Goal: Information Seeking & Learning: Learn about a topic

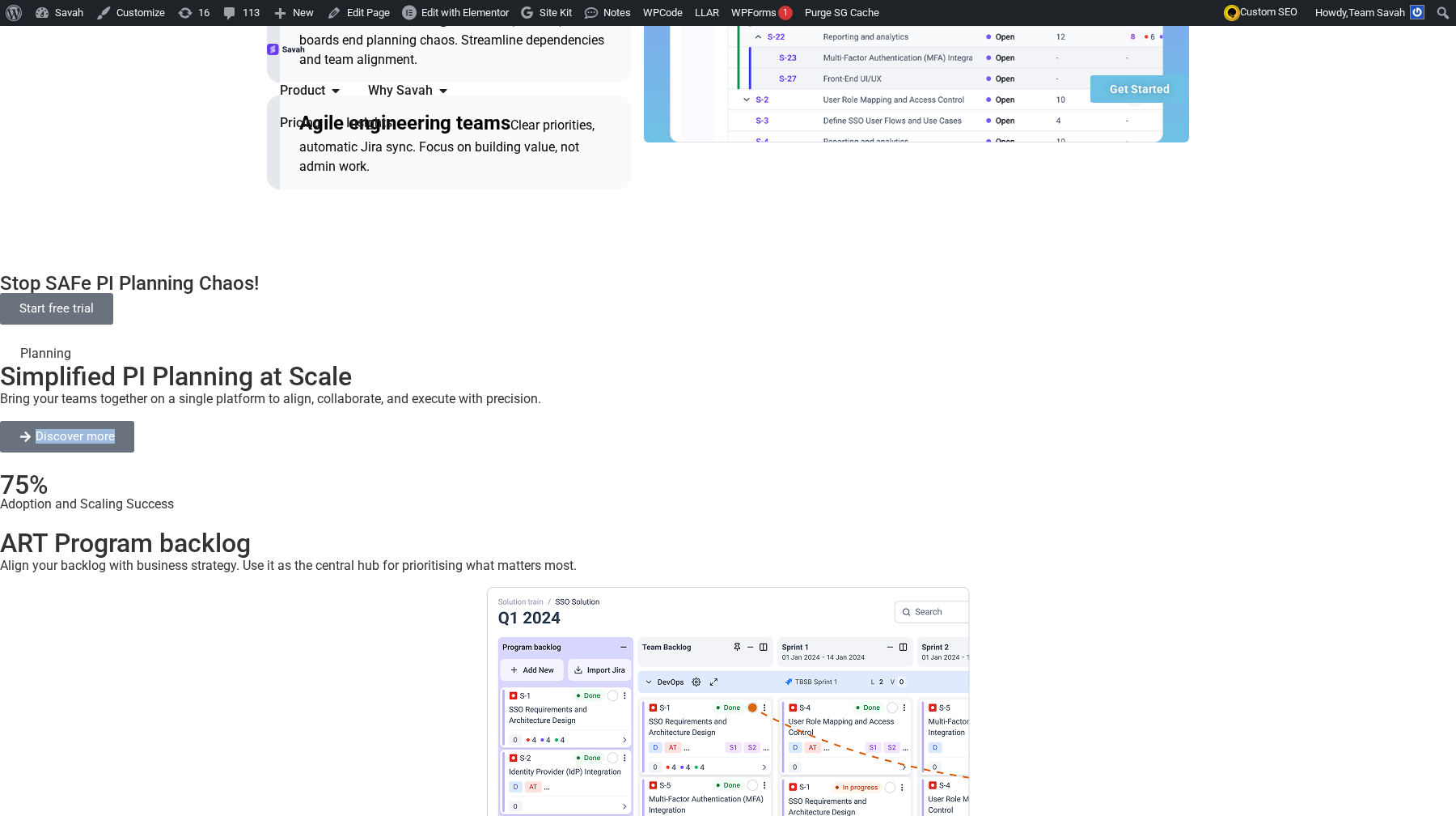
scroll to position [1533, 0]
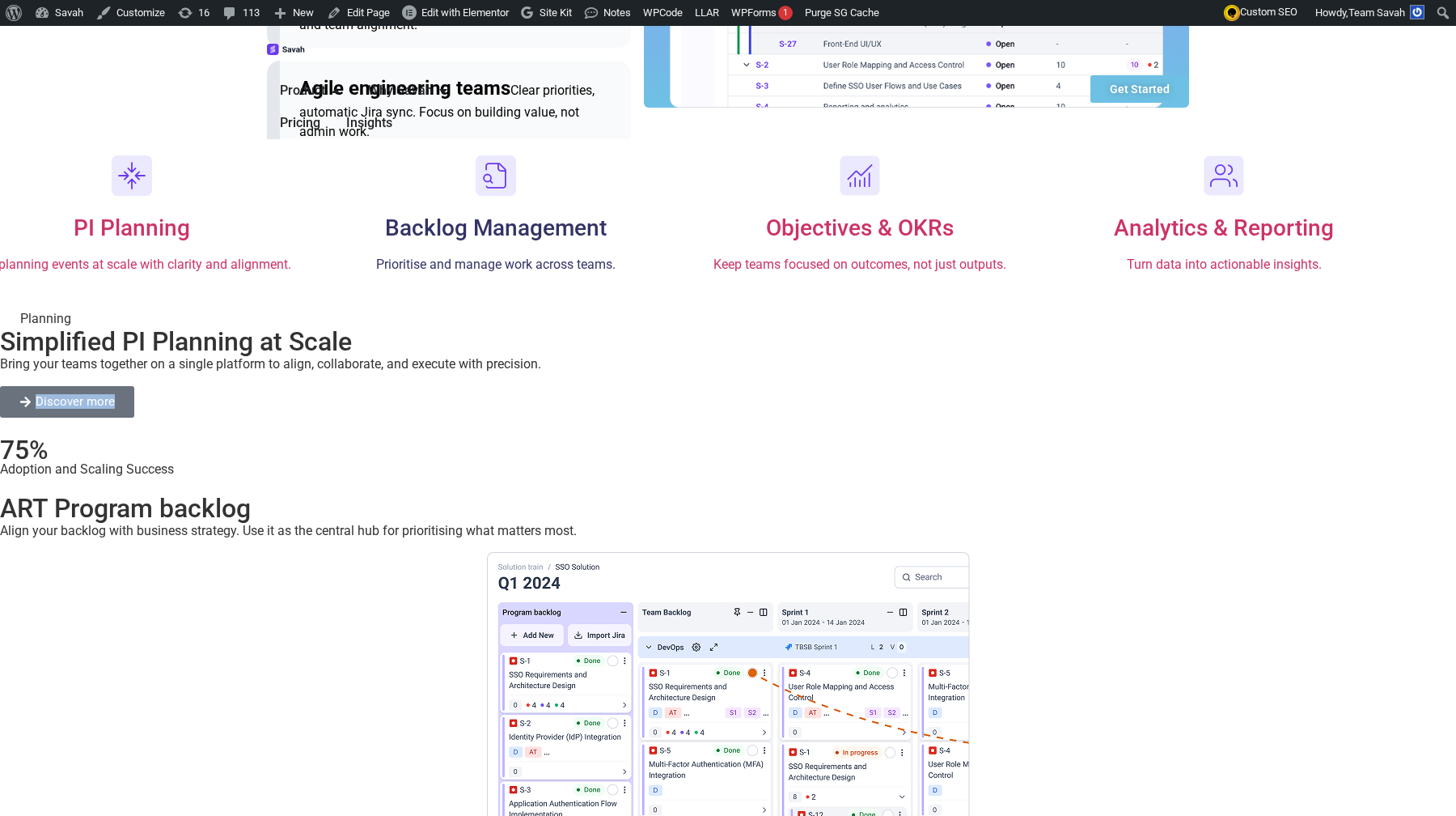
click at [545, 214] on span "Backlog Management" at bounding box center [496, 227] width 222 height 27
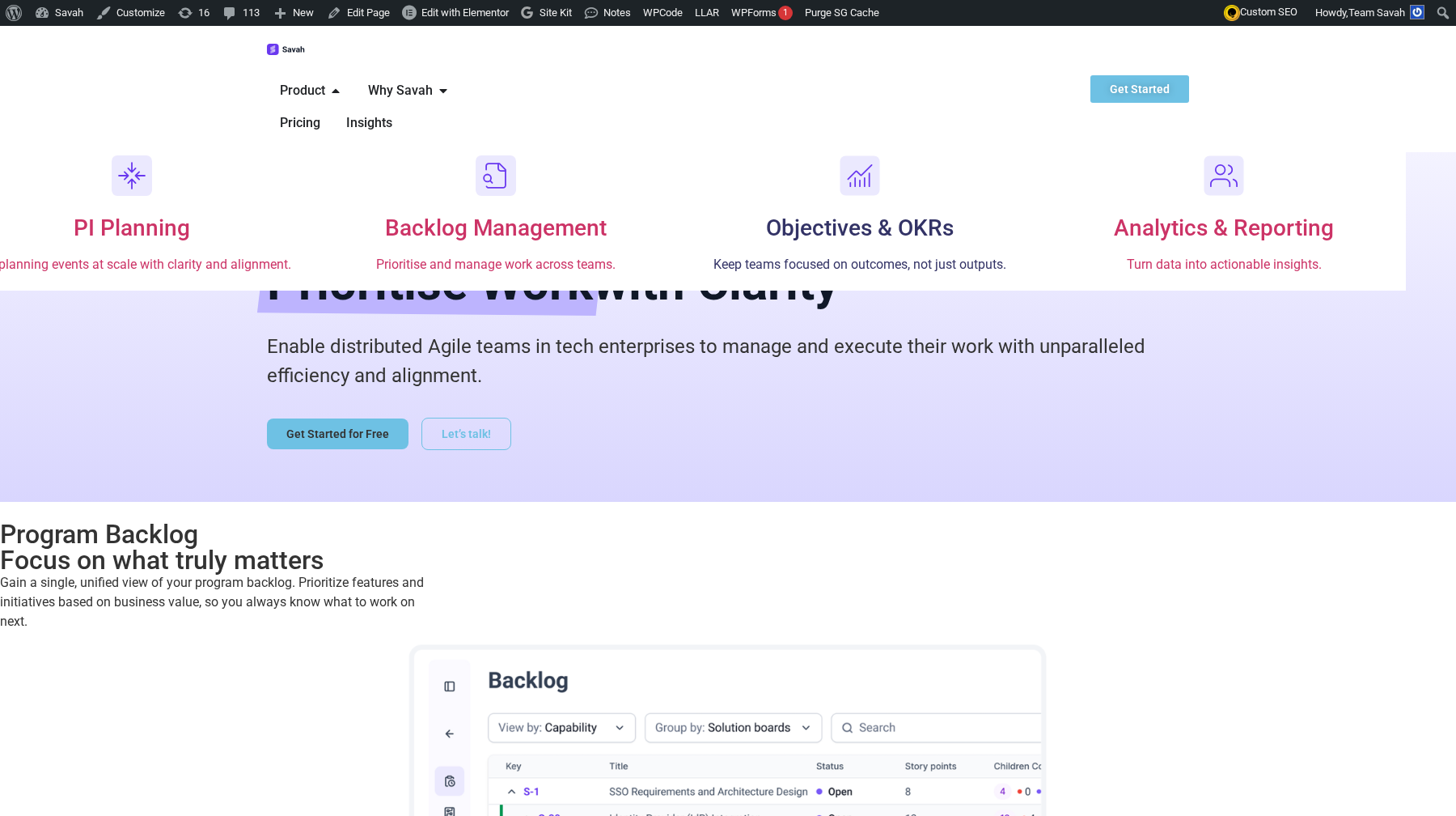
click at [776, 208] on div "Objectives & OKRs Keep teams focused on outcomes, not just outputs." at bounding box center [860, 241] width 332 height 67
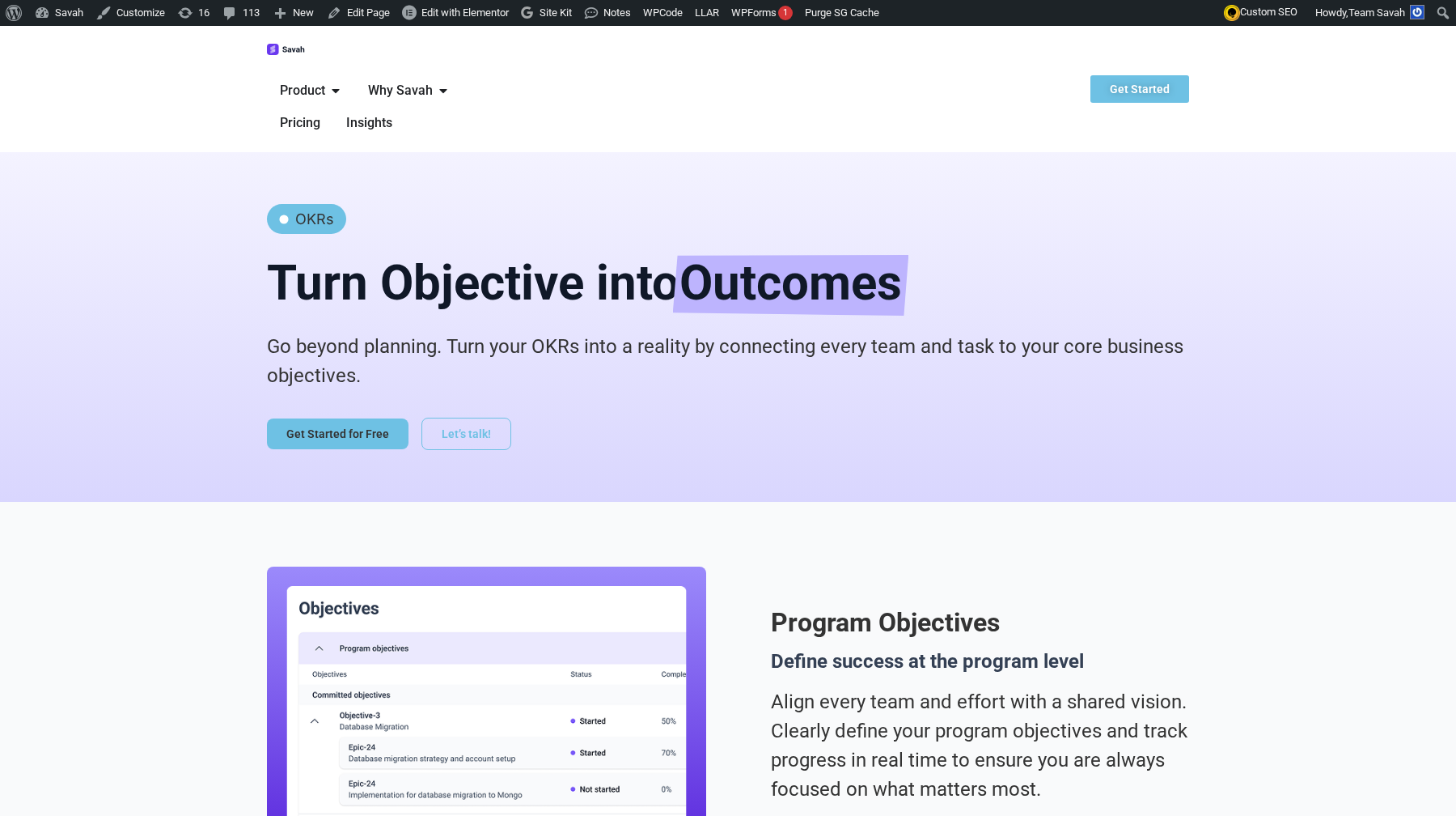
click at [424, 250] on h2 "Turn Objective into Outcomes" at bounding box center [728, 283] width 922 height 66
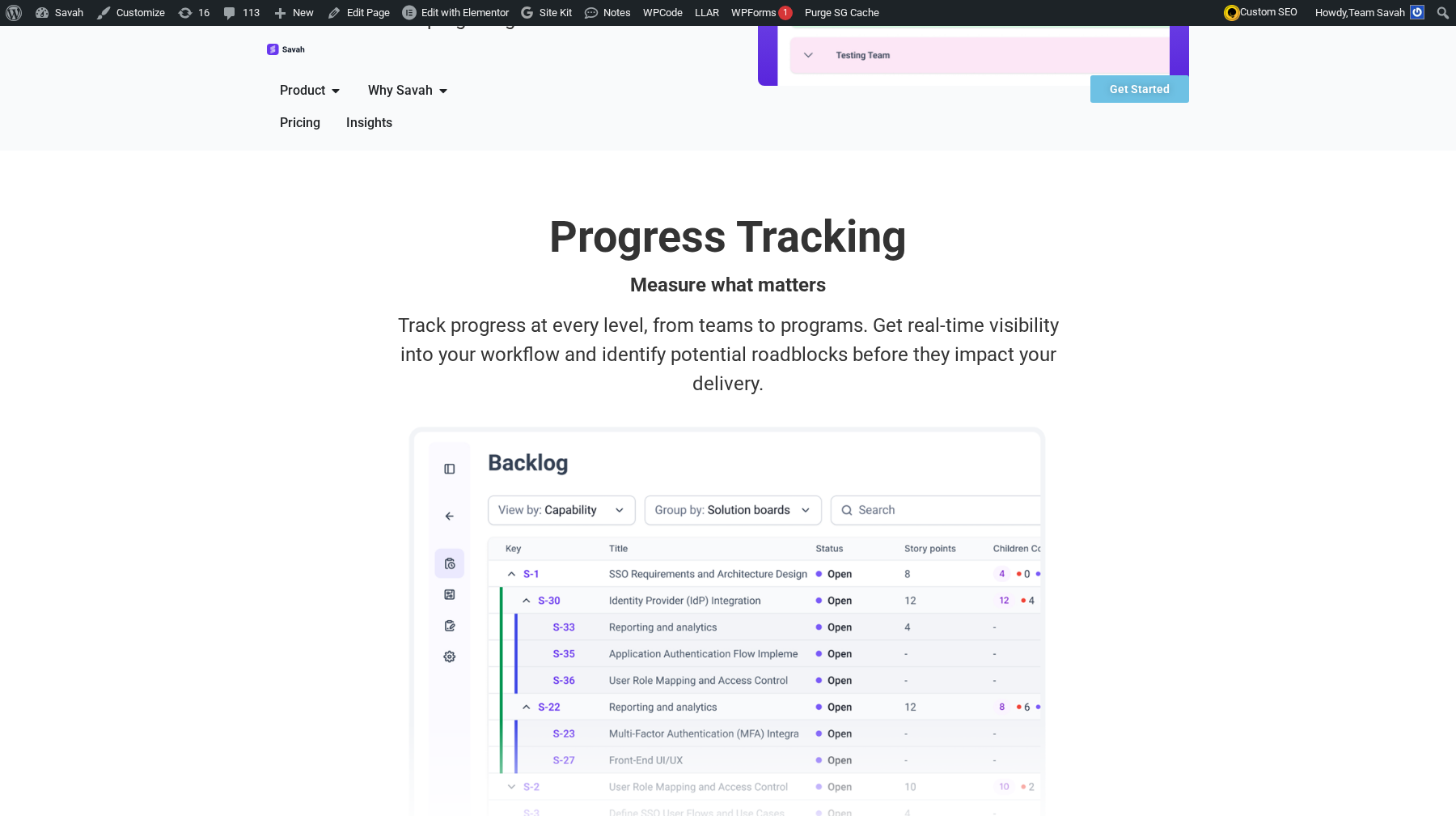
scroll to position [1190, 0]
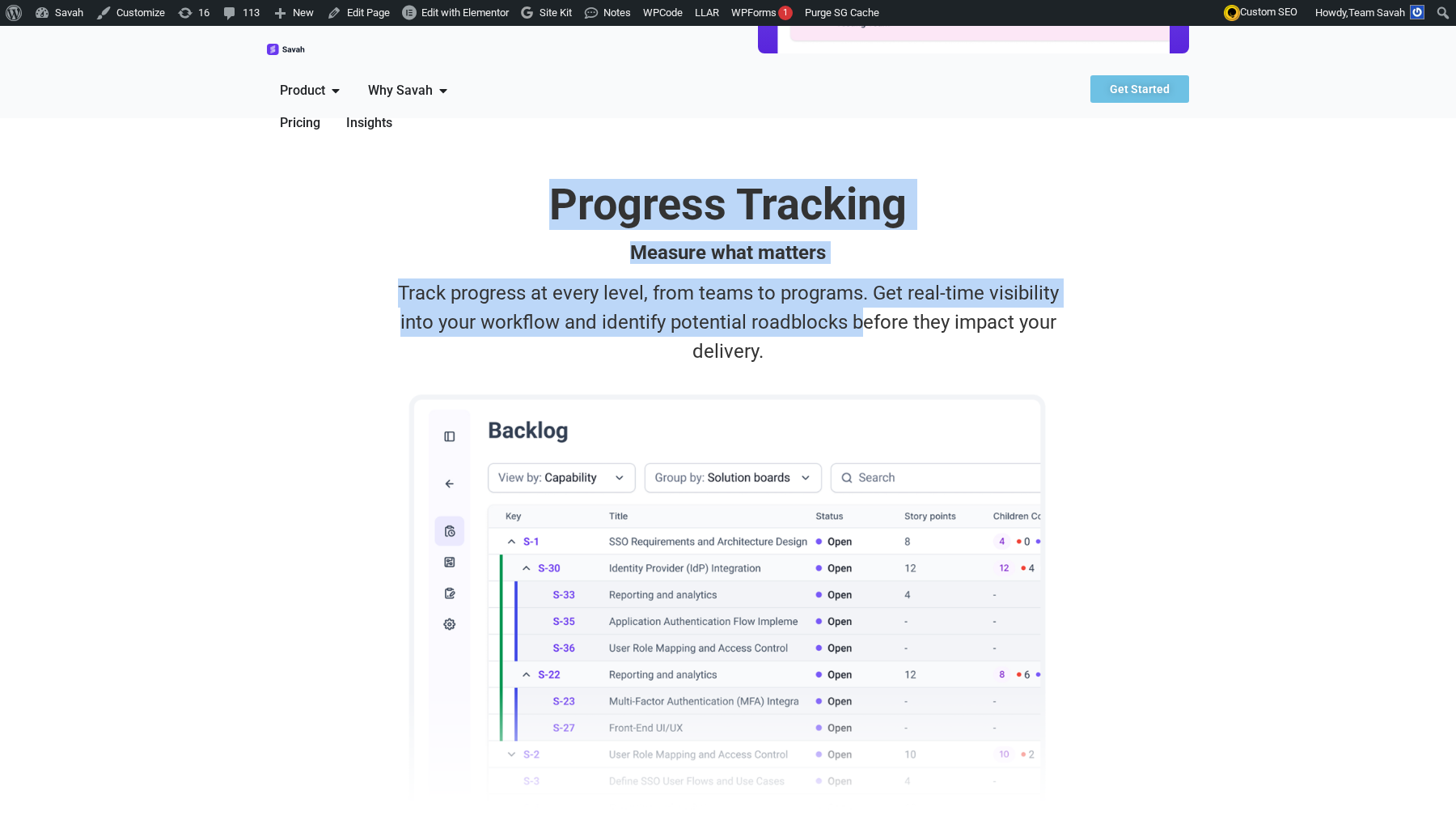
drag, startPoint x: 528, startPoint y: 234, endPoint x: 969, endPoint y: 365, distance: 460.0
click at [969, 364] on div "Progress Tracking Measure what matters Track progress at every level, from team…" at bounding box center [728, 502] width 922 height 769
click at [969, 365] on p "Track progress at every level, from teams to programs. Get real-time visibility…" at bounding box center [728, 322] width 682 height 87
drag, startPoint x: 874, startPoint y: 390, endPoint x: 904, endPoint y: 172, distance: 220.1
click at [904, 172] on div "Progress Tracking Measure what matters Track progress at every level, from team…" at bounding box center [728, 502] width 922 height 769
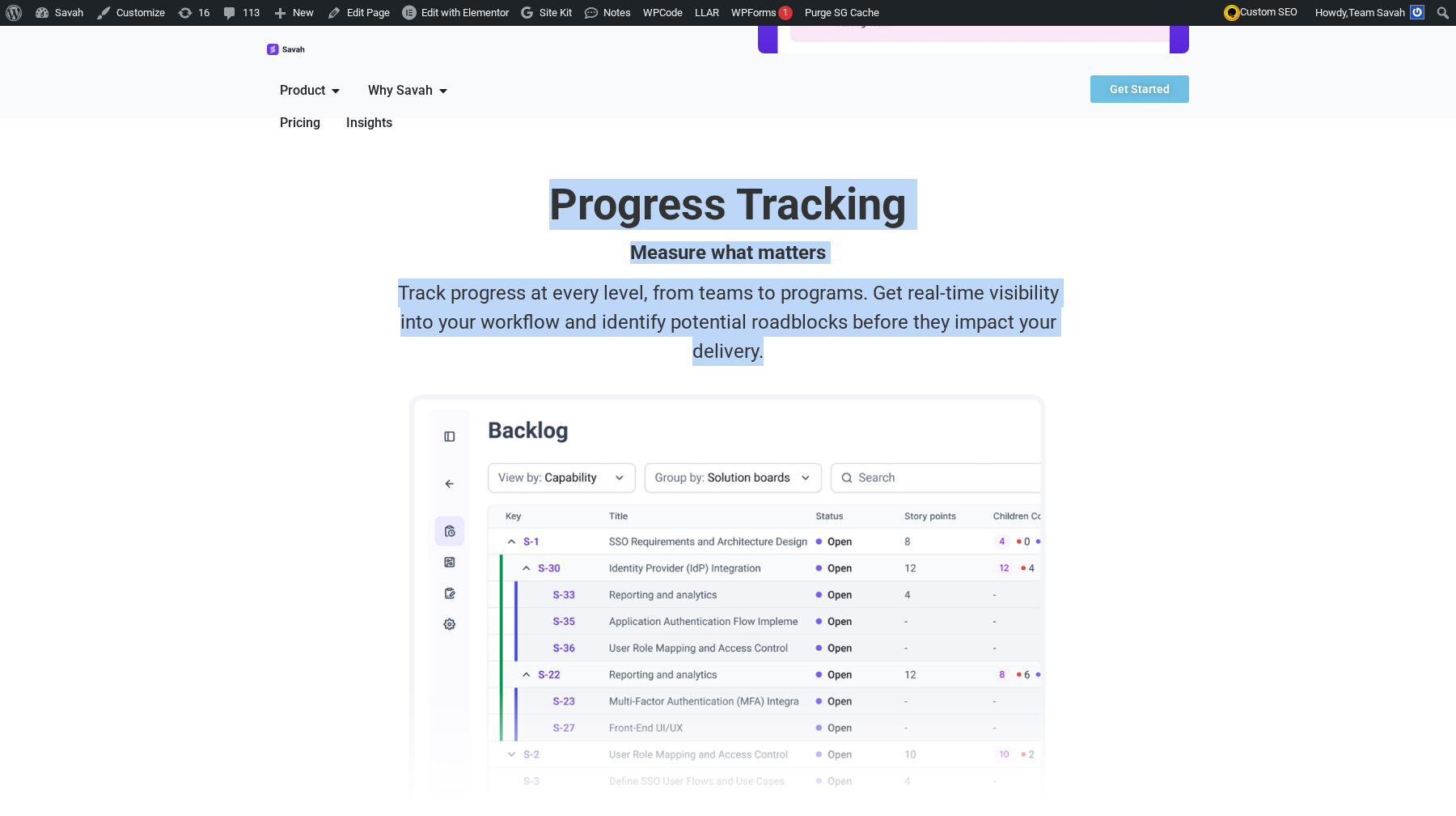
click at [904, 172] on div "Progress Tracking Measure what matters Track progress at every level, from team…" at bounding box center [728, 502] width 922 height 769
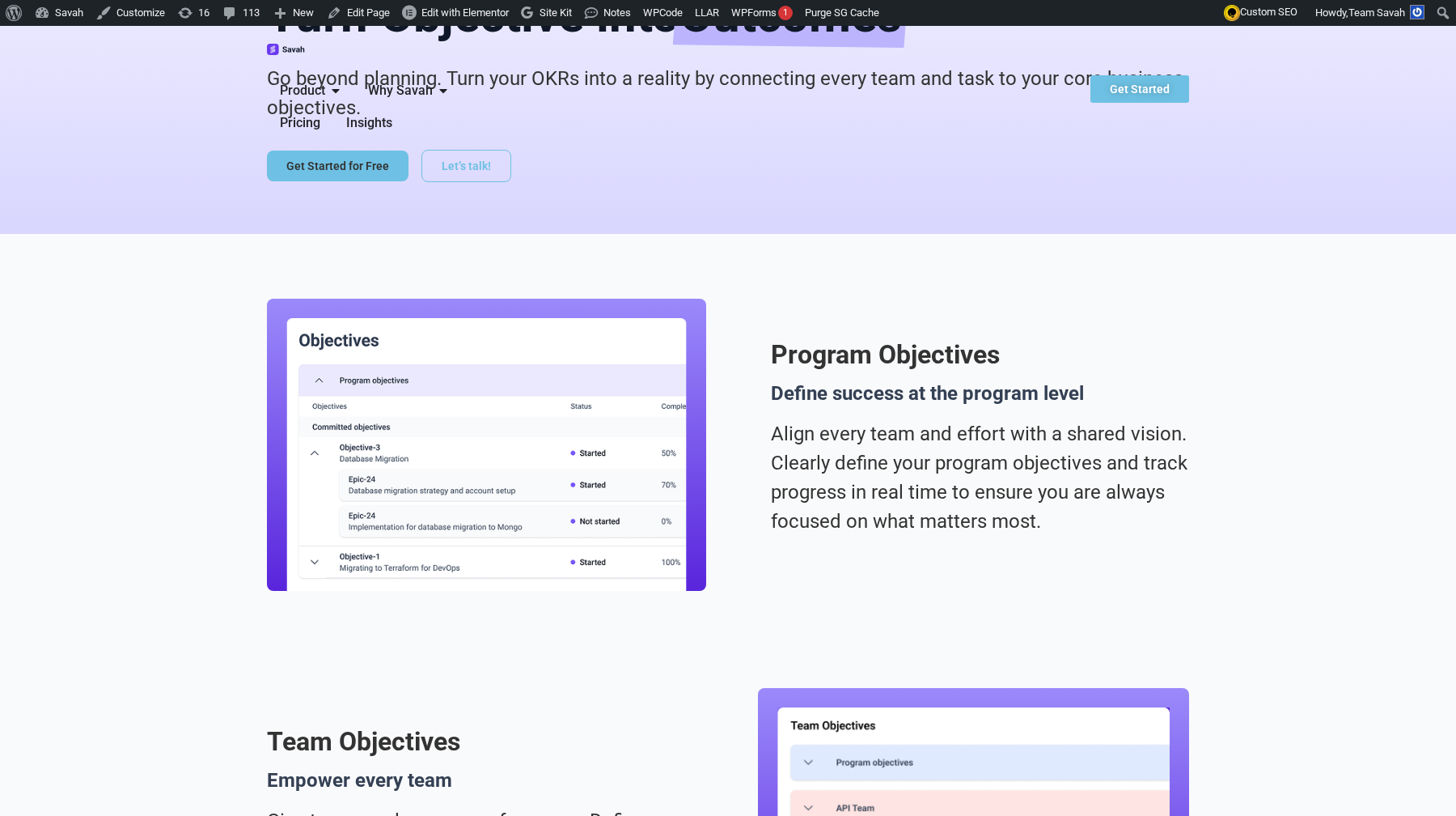
scroll to position [0, 0]
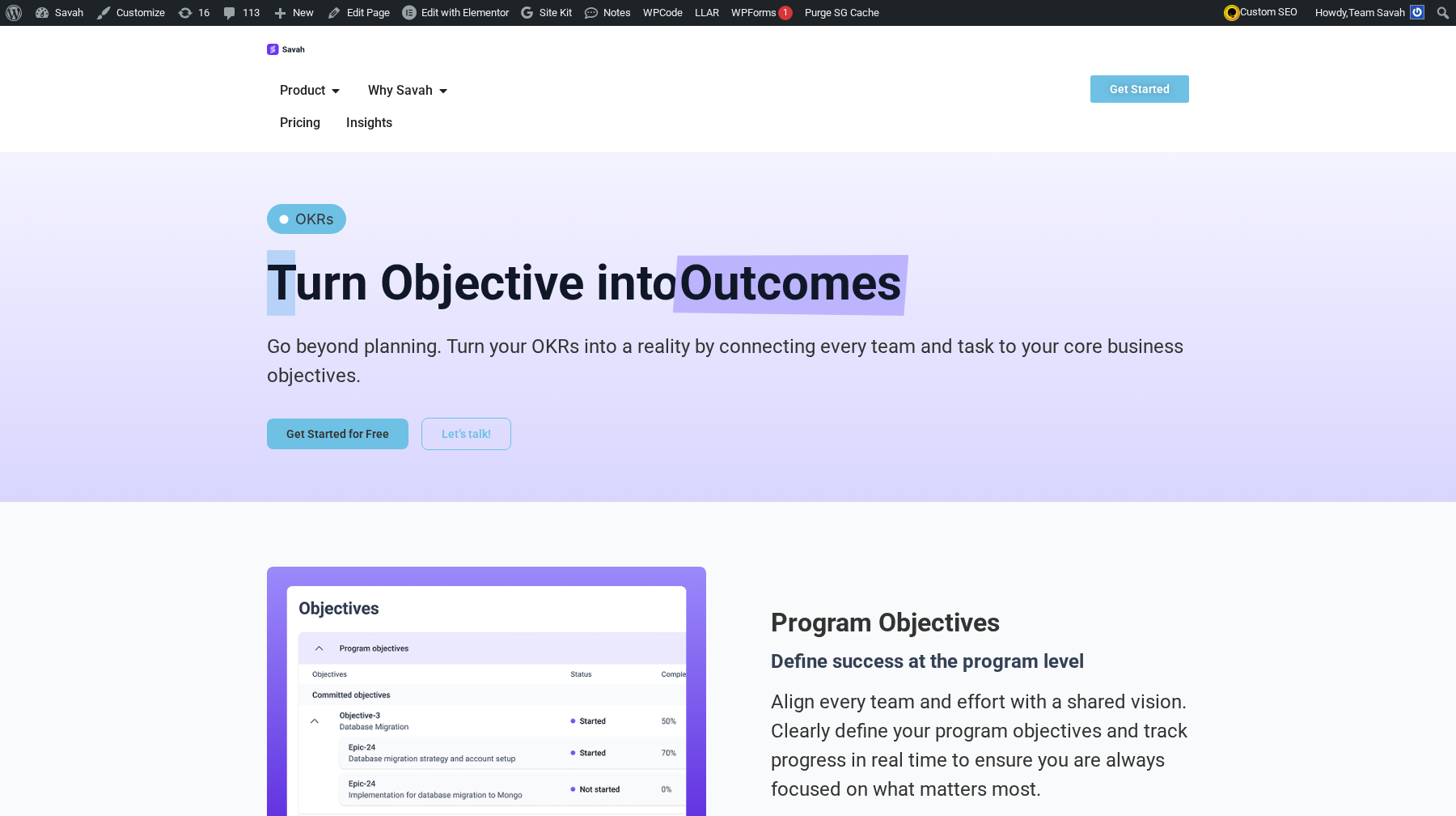
drag, startPoint x: 210, startPoint y: 203, endPoint x: 973, endPoint y: 143, distance: 765.4
click at [966, 152] on div "OKRs Turn Objective into Outcomes Go beyond planning. Turn your OKRs into a rea…" at bounding box center [728, 326] width 922 height 350
click at [973, 152] on div "OKRs Turn Objective into Outcomes Go beyond planning. Turn your OKRs into a rea…" at bounding box center [728, 326] width 922 height 350
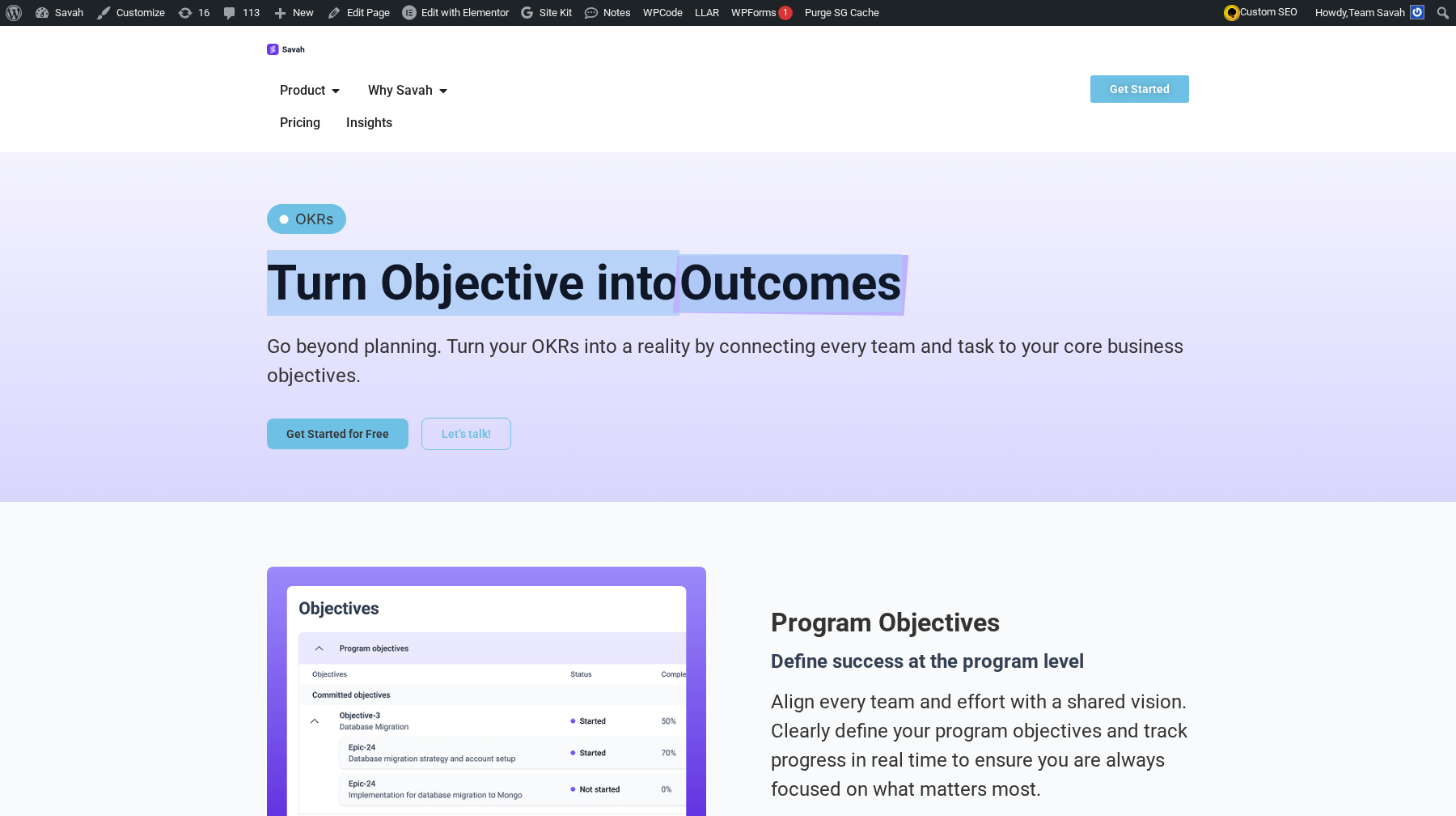
click at [973, 152] on div "OKRs Turn Objective into Outcomes Go beyond planning. Turn your OKRs into a rea…" at bounding box center [728, 326] width 922 height 350
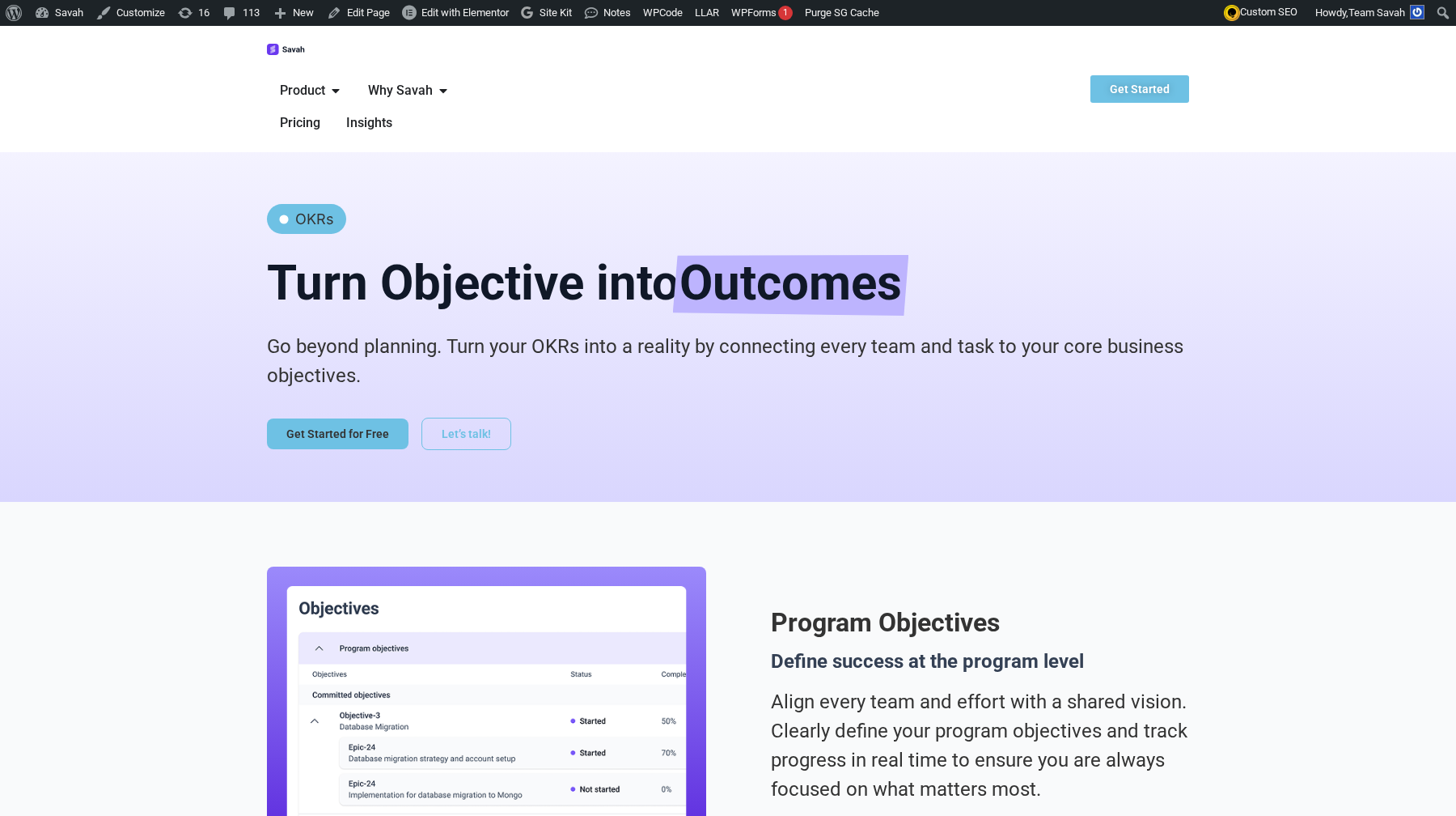
click at [829, 159] on div "OKRs Turn Objective into Outcomes Go beyond planning. Turn your OKRs into a rea…" at bounding box center [728, 326] width 922 height 350
drag, startPoint x: 316, startPoint y: 210, endPoint x: 886, endPoint y: 245, distance: 571.1
click at [879, 250] on h2 "Turn Objective into Outcomes" at bounding box center [728, 283] width 922 height 66
click at [891, 332] on p "Go beyond planning. Turn your OKRs into a reality by connecting every team and …" at bounding box center [728, 361] width 922 height 58
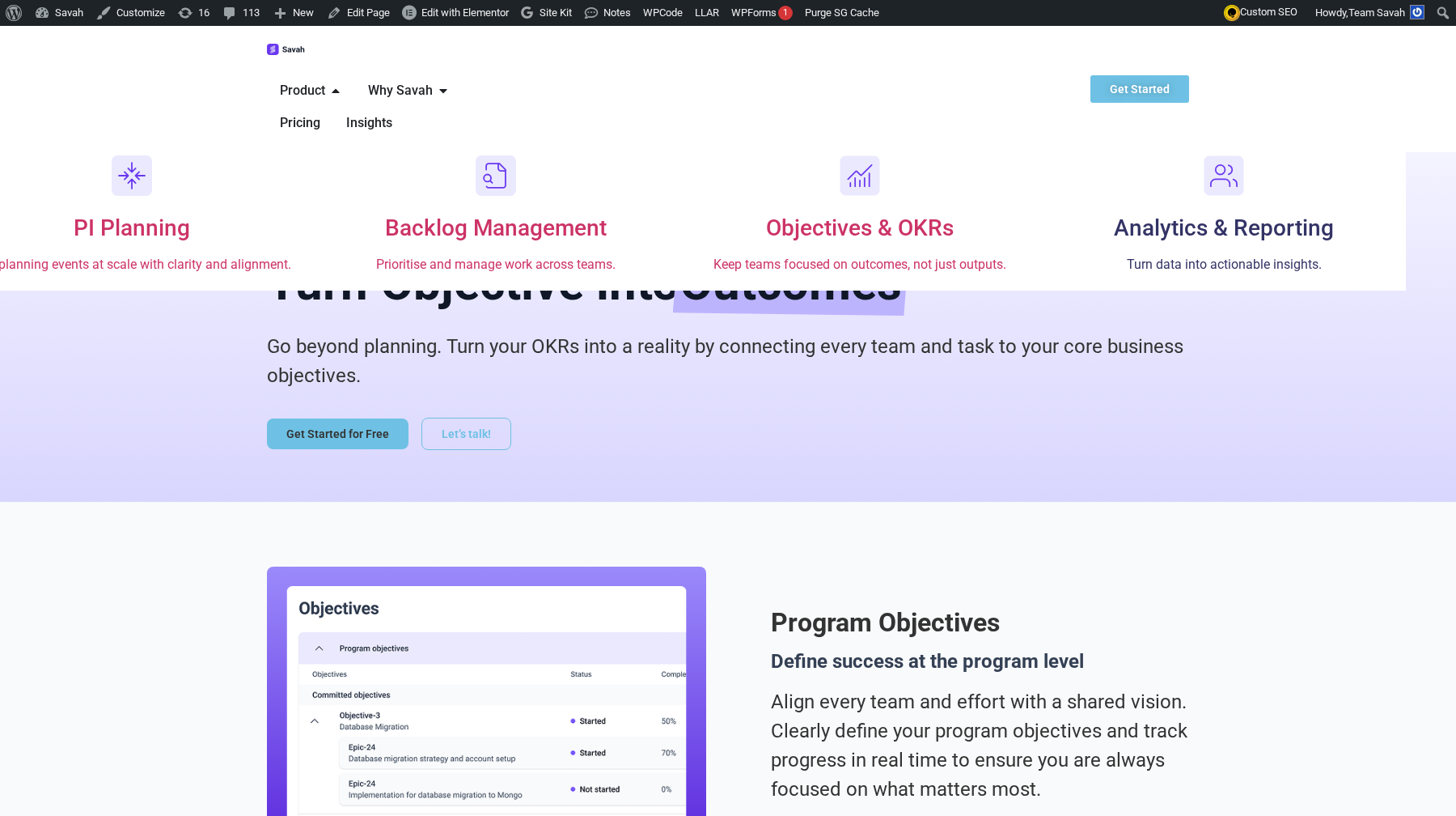
click at [1114, 214] on span "Analytics & Reporting" at bounding box center [1223, 227] width 220 height 27
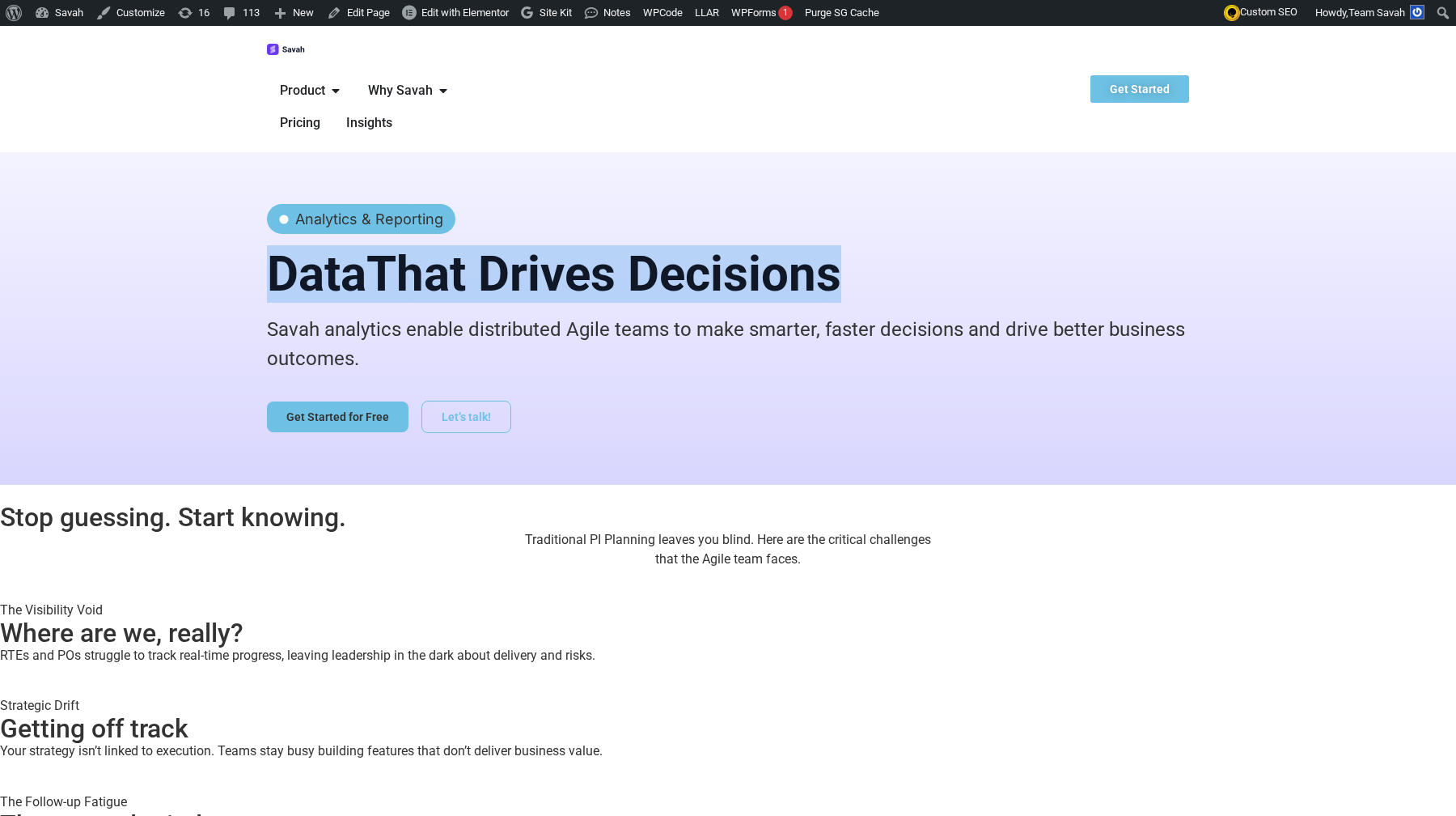
drag, startPoint x: 185, startPoint y: 207, endPoint x: 853, endPoint y: 213, distance: 668.0
click at [851, 211] on div "Analytics & Reporting Data That Drives Decisions Savah analytics enable distrib…" at bounding box center [728, 318] width 1456 height 333
click at [853, 250] on h2 "Data That Drives Decisions" at bounding box center [728, 274] width 922 height 48
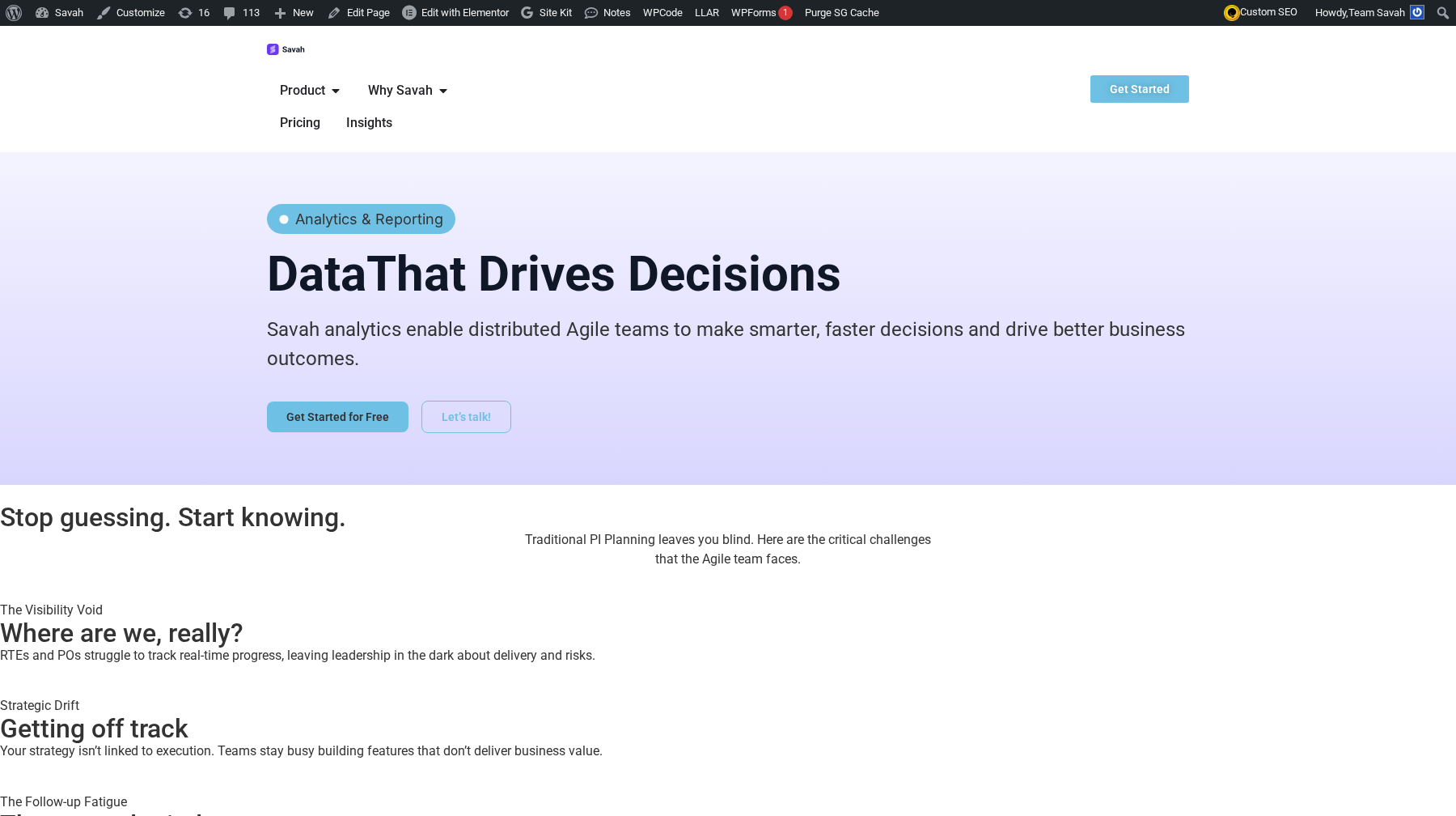
click at [220, 504] on div "Stop guessing. Start knowing. Traditional PI Planning leaves you blind. Here ar…" at bounding box center [728, 699] width 1456 height 389
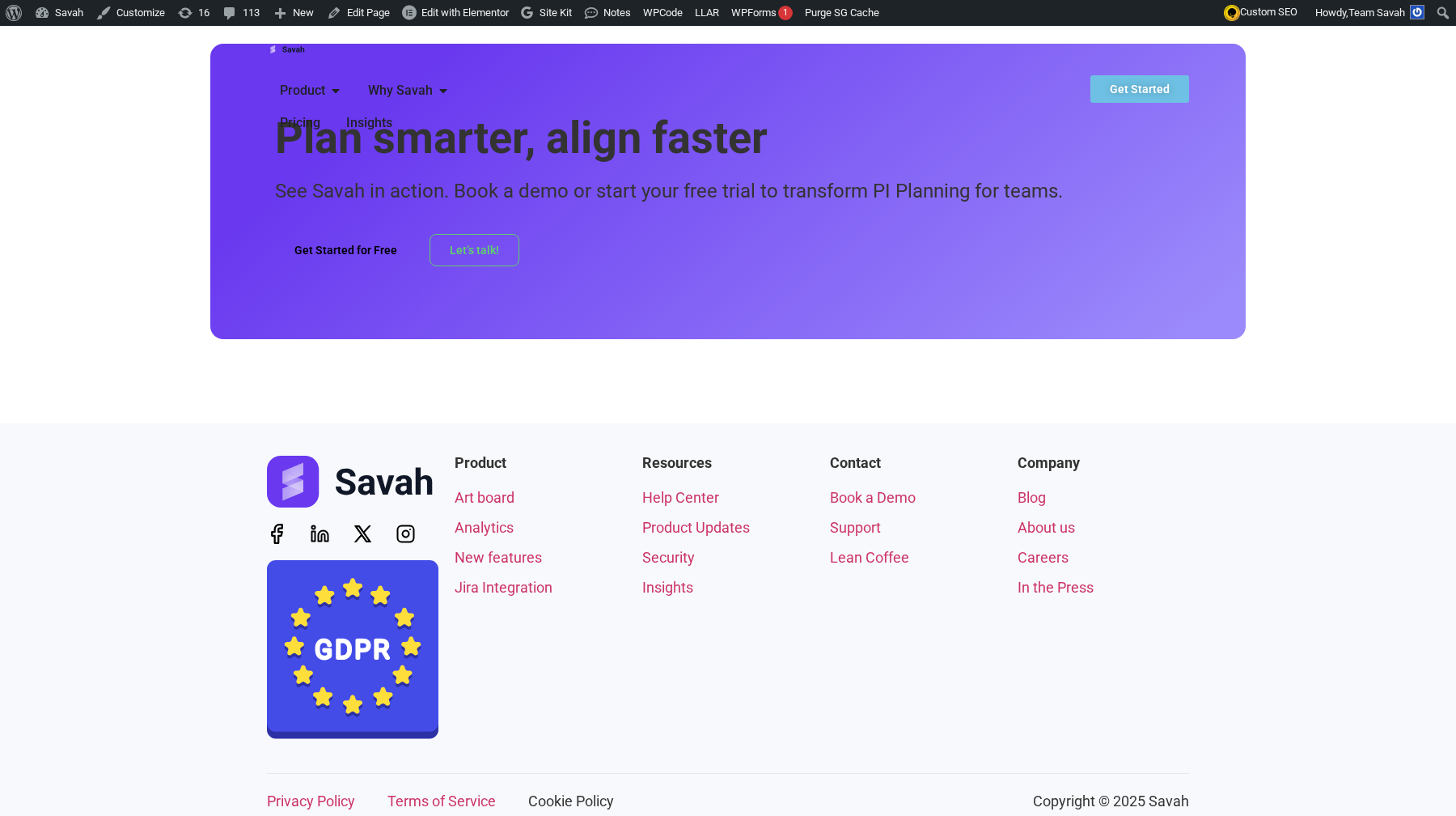
scroll to position [3250, 0]
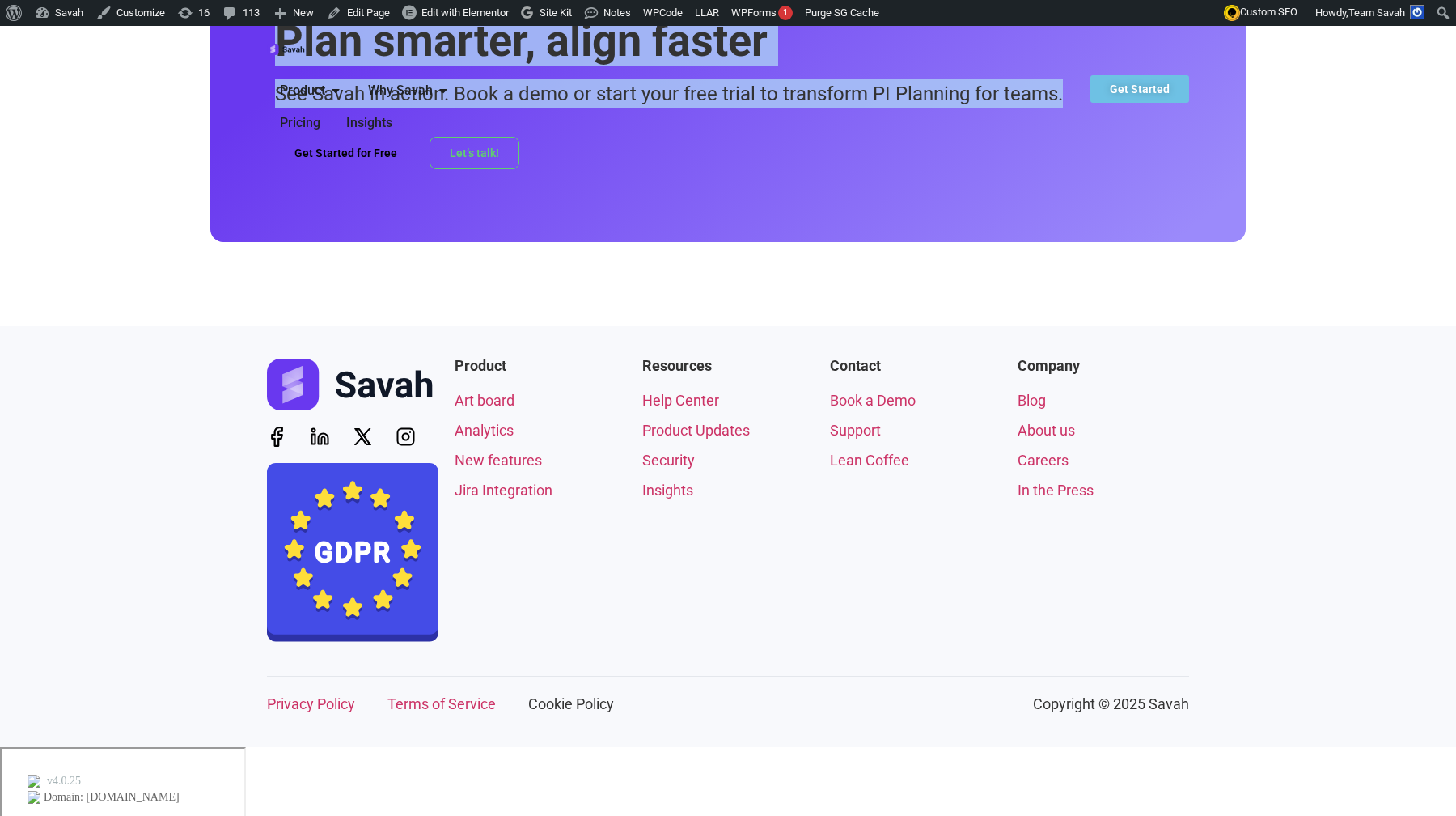
drag, startPoint x: 277, startPoint y: 274, endPoint x: 965, endPoint y: 351, distance: 692.3
click at [965, 241] on div "Plan smarter, align faster See Savah in action. Book a demo or start your free …" at bounding box center [728, 94] width 1035 height 295
click at [970, 241] on div "Plan smarter, align faster See Savah in action. Book a demo or start your free …" at bounding box center [728, 94] width 1035 height 295
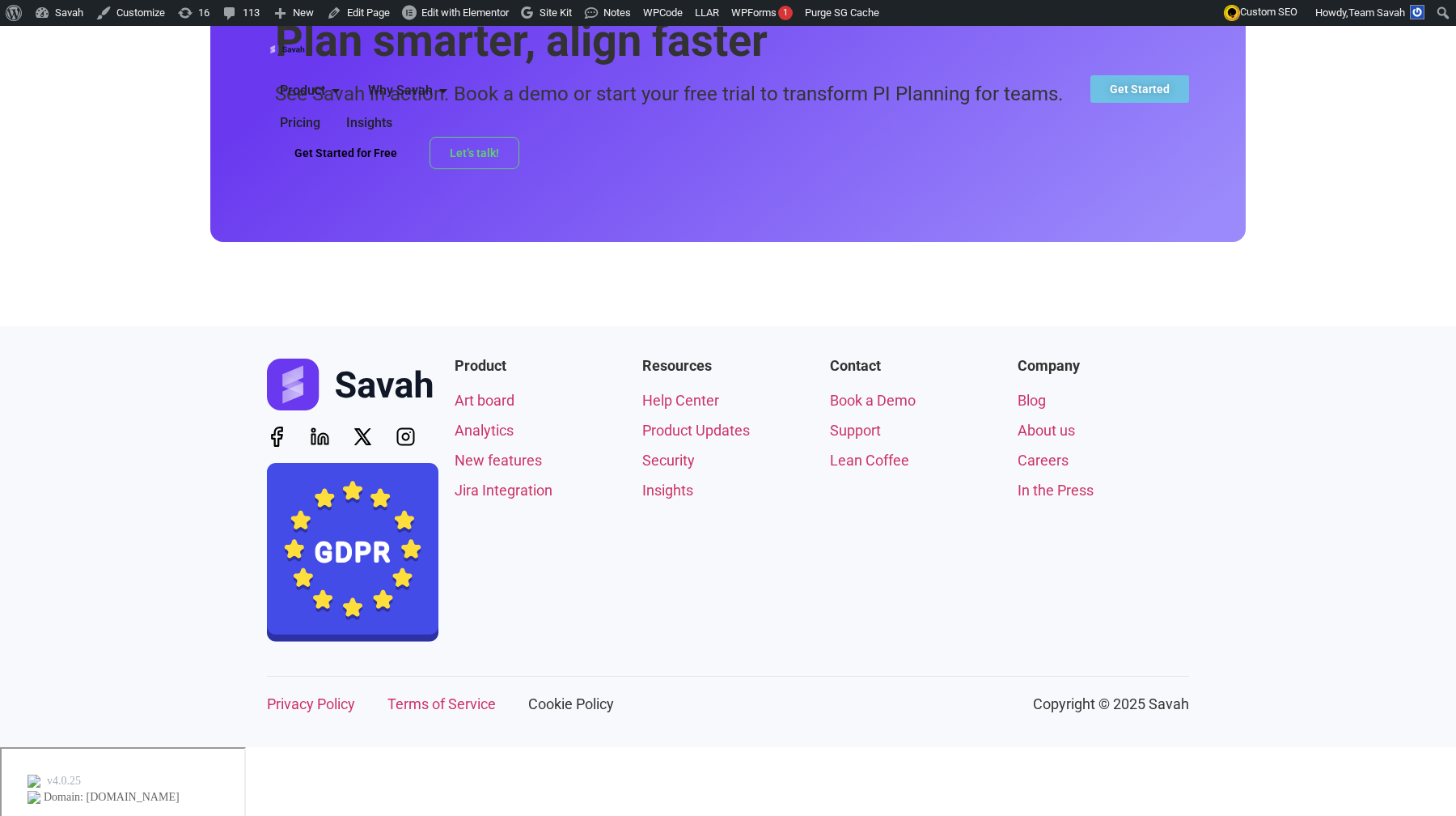
click at [321, 113] on span "Pricing" at bounding box center [300, 122] width 41 height 19
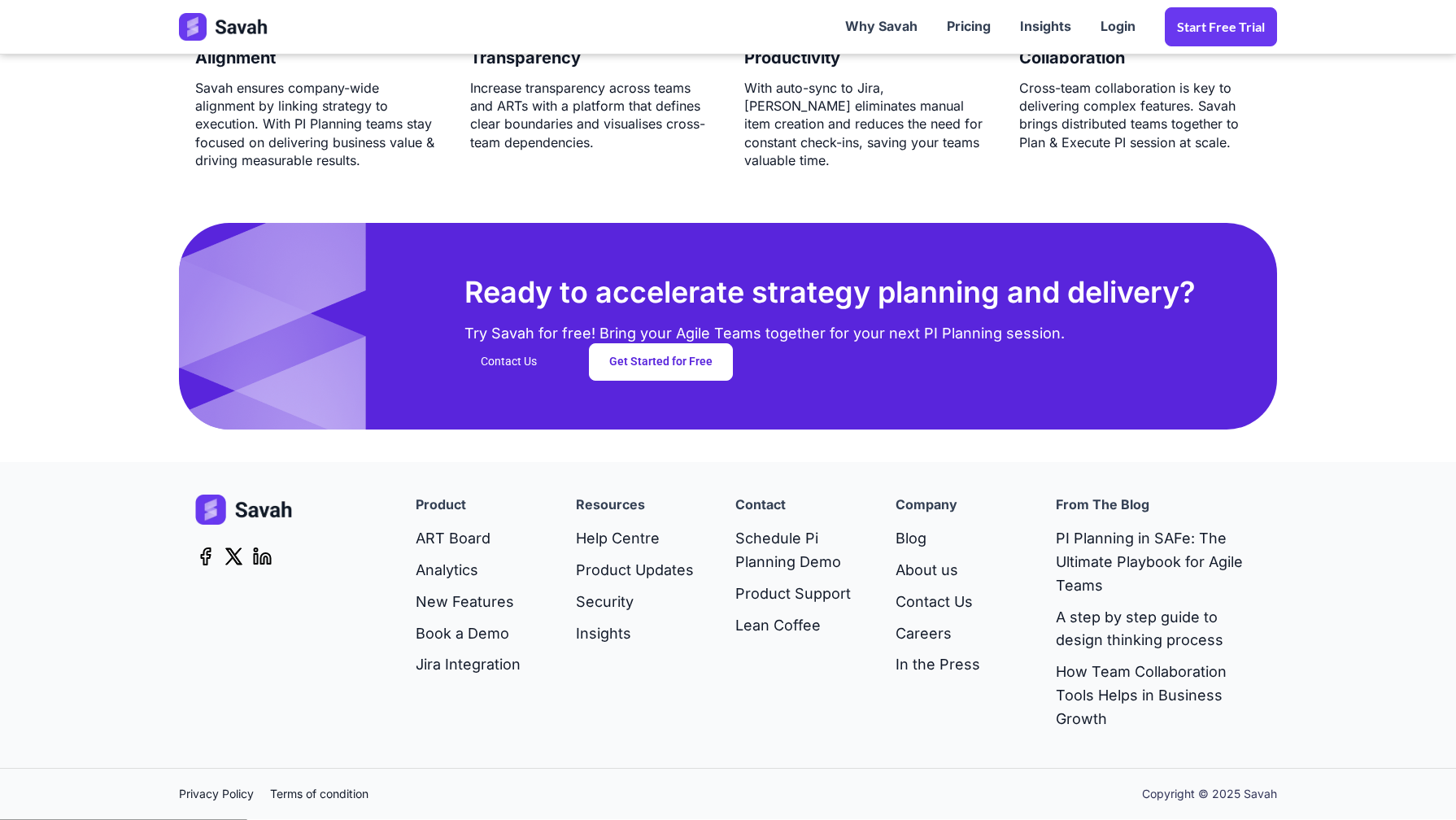
click at [98, 375] on section "Ready to accelerate strategy planning and delivery? Try Savah for free! Bring y…" at bounding box center [728, 325] width 1456 height 271
drag, startPoint x: 579, startPoint y: 506, endPoint x: 705, endPoint y: 507, distance: 126.0
click at [698, 507] on div "Resources Help Centre Product Updates Security Insights" at bounding box center [640, 615] width 160 height 240
click at [746, 505] on h4 "Contact" at bounding box center [760, 505] width 50 height 21
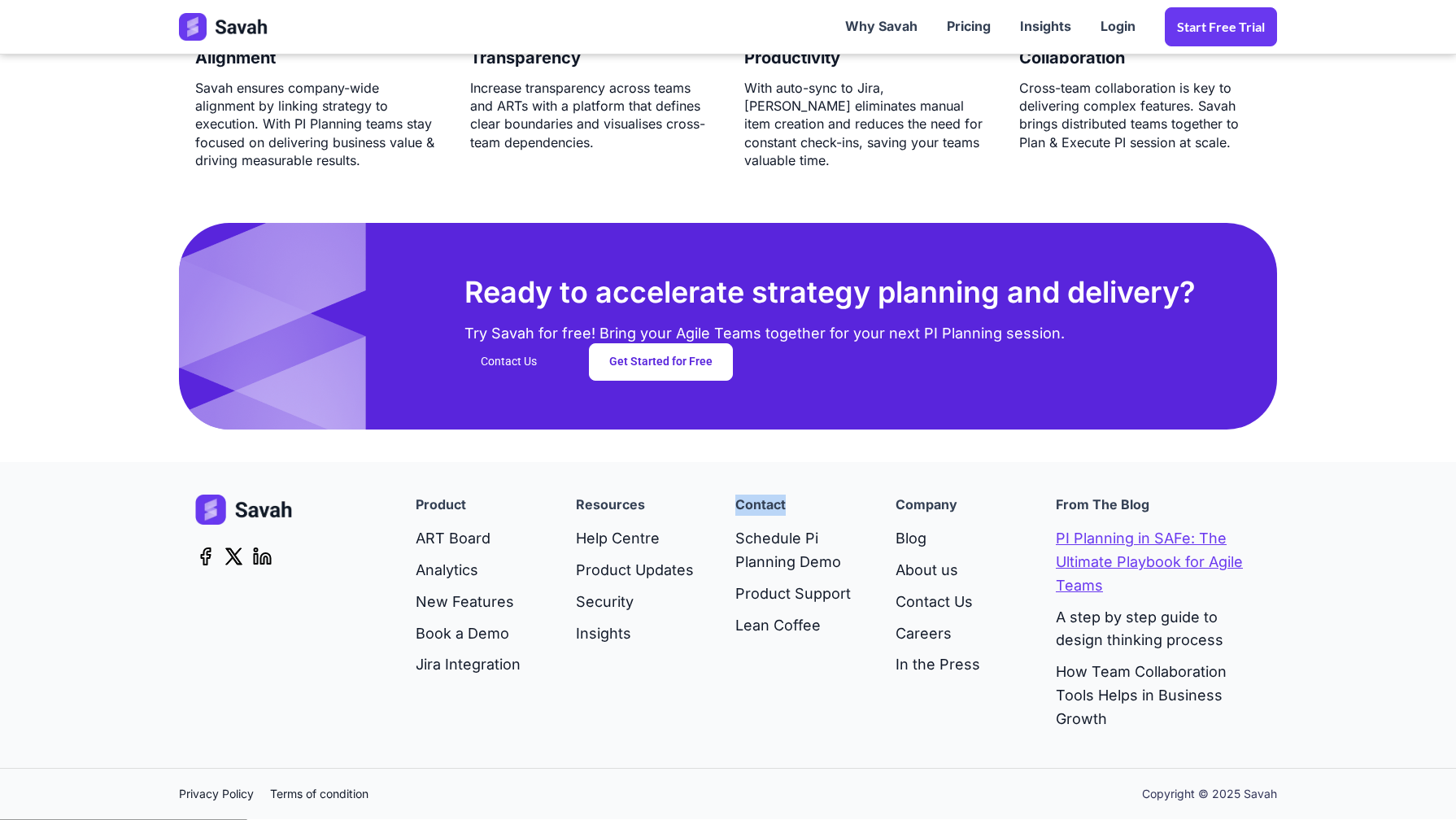
click at [1098, 553] on link "PI Planning in SAFe: The Ultimate Playbook for Agile Teams" at bounding box center [1158, 562] width 205 height 78
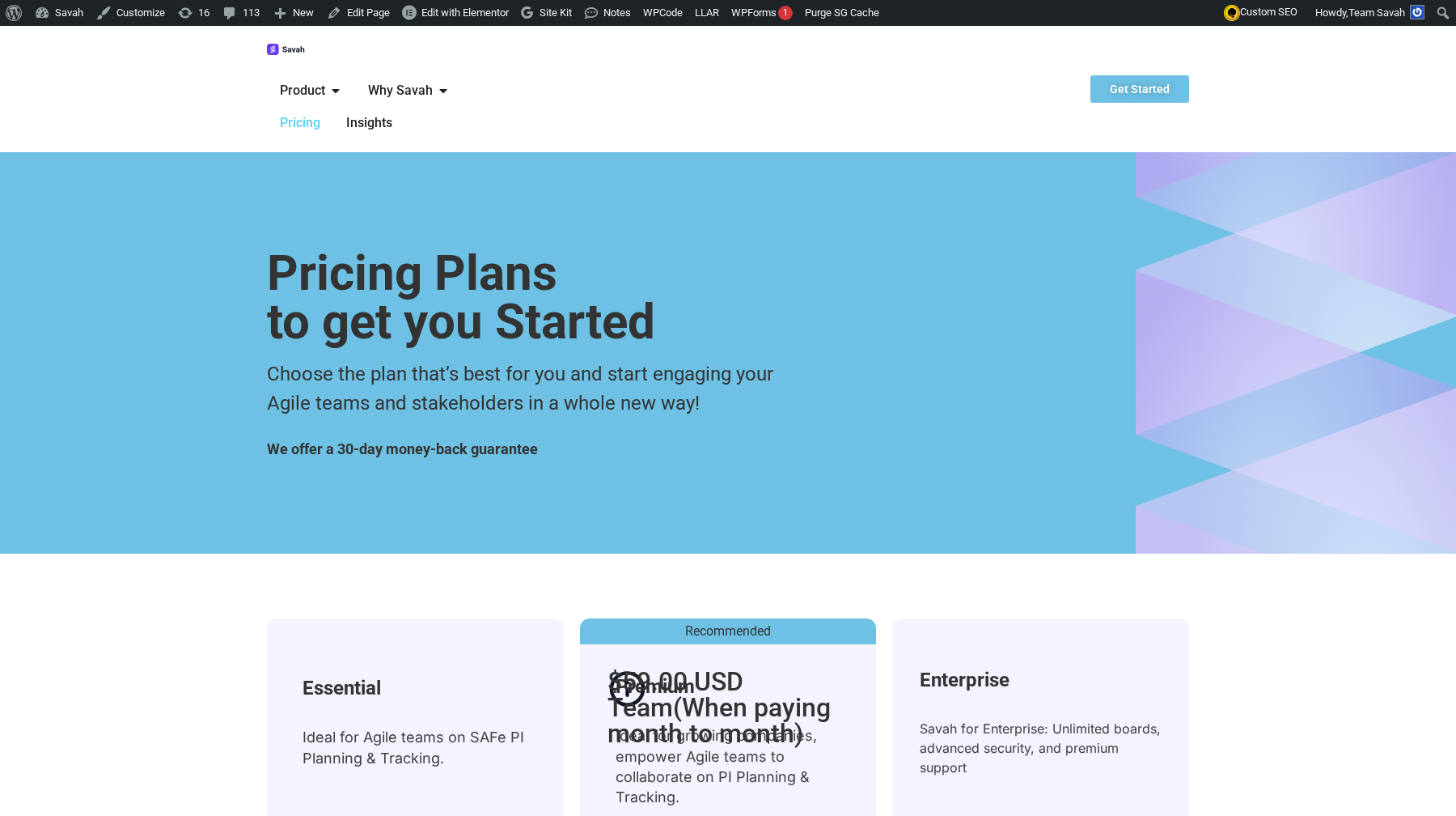
click at [392, 113] on span "Insights" at bounding box center [370, 122] width 46 height 19
click at [910, 420] on div "Pricing Plans to get you Started Choose the plan that’s best for you and start …" at bounding box center [728, 352] width 922 height 402
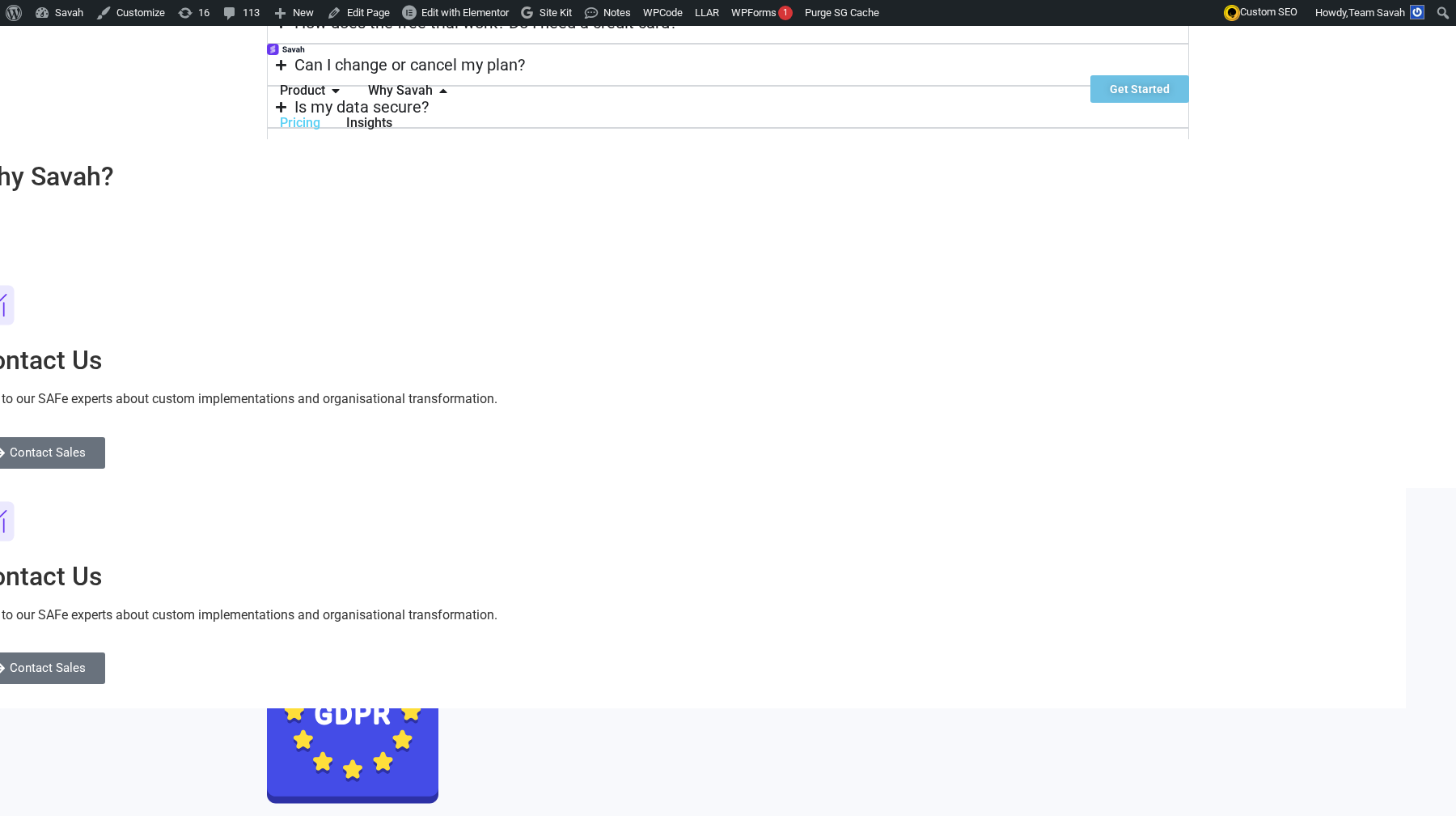
scroll to position [3982, 0]
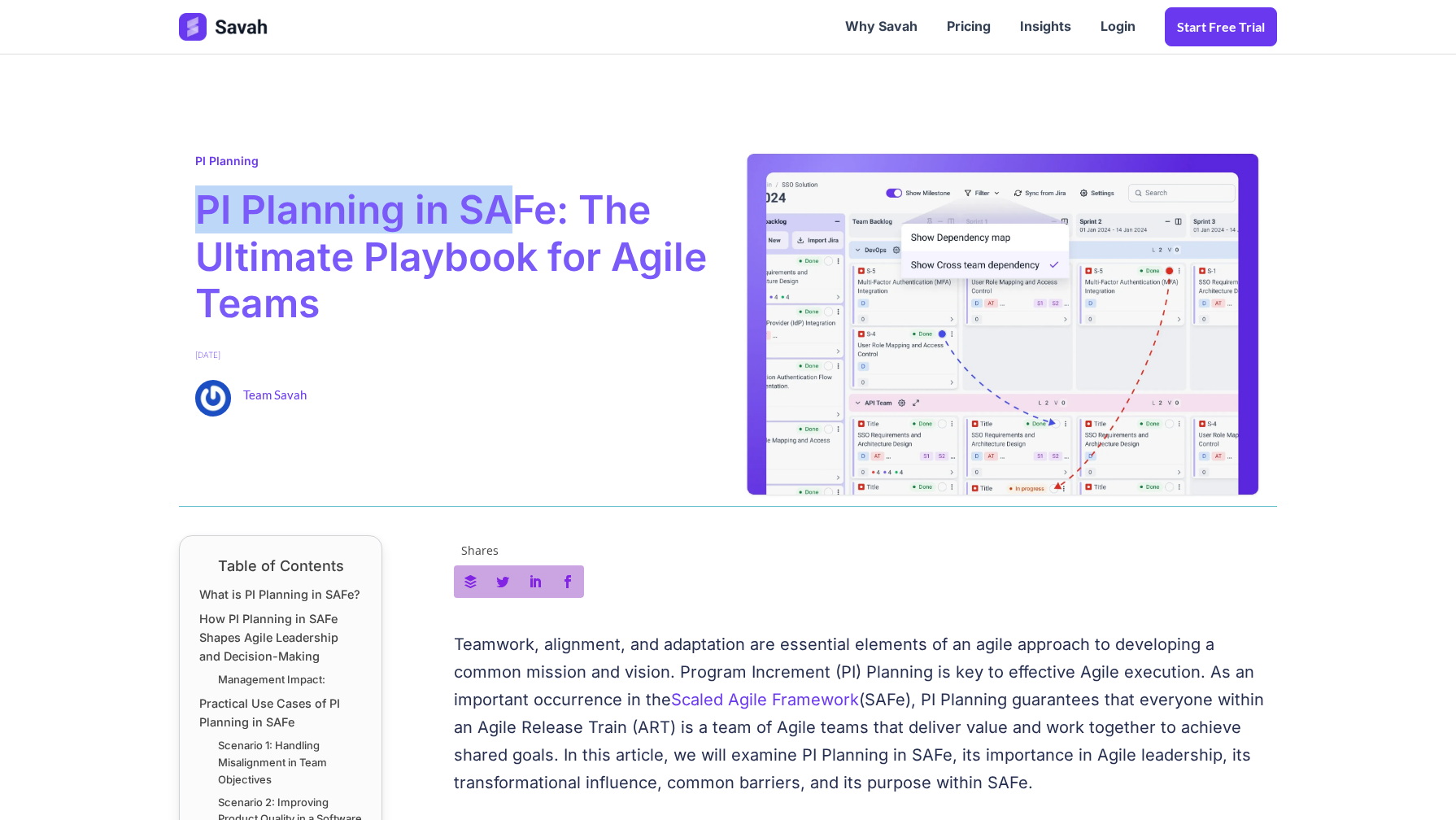
drag, startPoint x: 203, startPoint y: 212, endPoint x: 522, endPoint y: 186, distance: 320.1
click at [522, 186] on span "PI Planning in SAFe: The Ultimate Playbook for Agile Teams" at bounding box center [454, 256] width 516 height 141
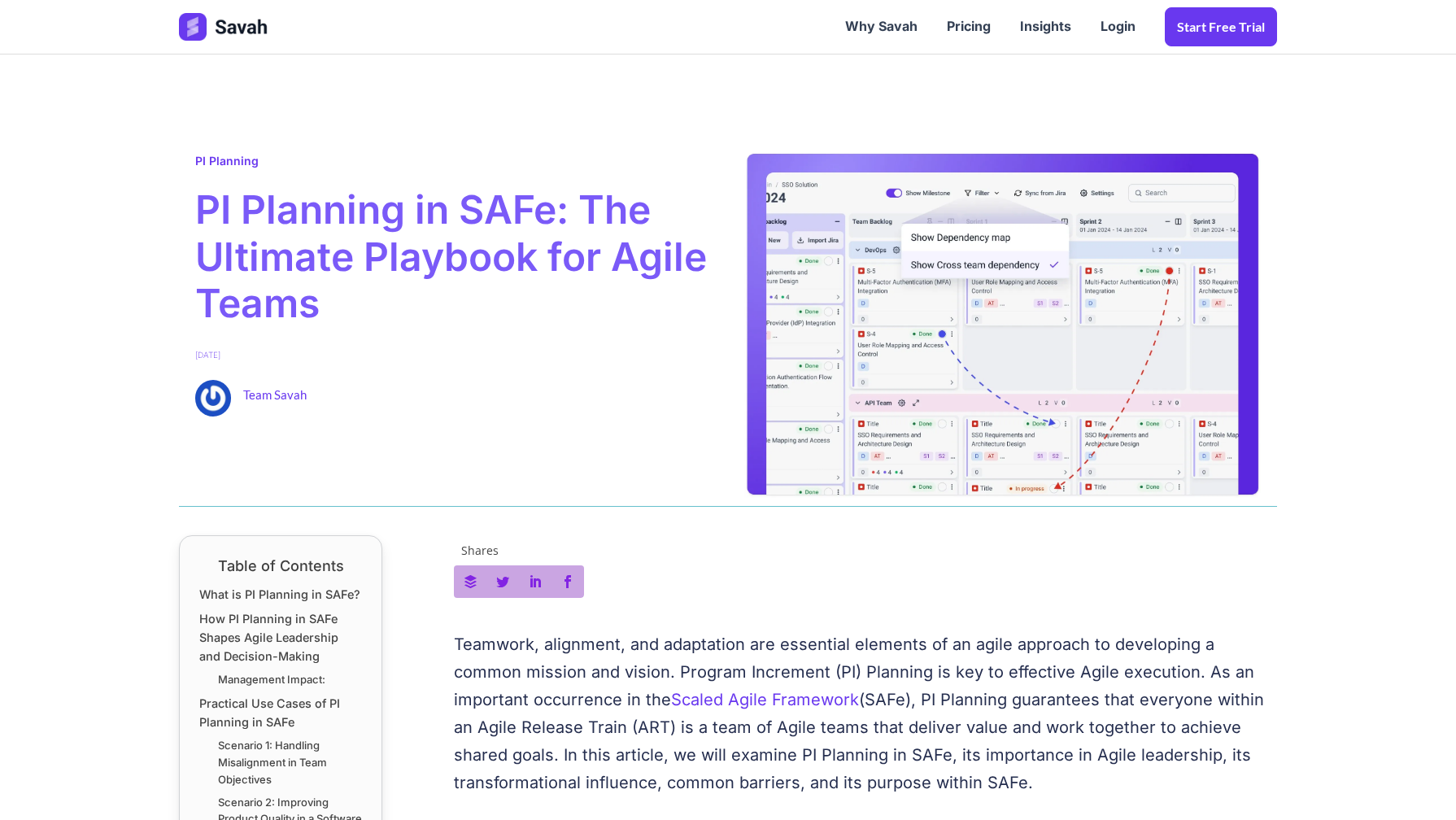
click at [575, 196] on span "PI Planning in SAFe: The Ultimate Playbook for Agile Teams" at bounding box center [454, 256] width 516 height 141
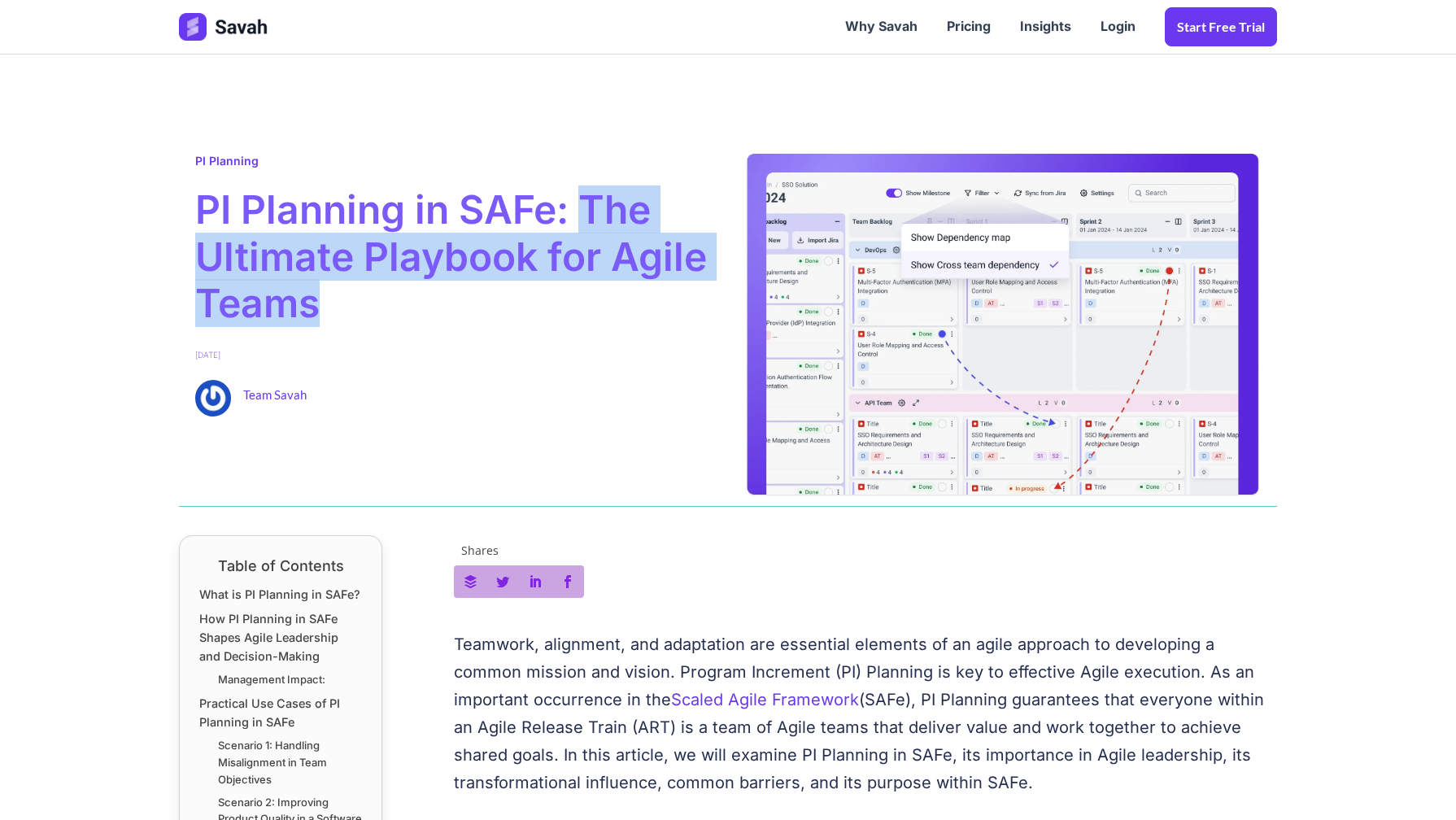
drag, startPoint x: 588, startPoint y: 198, endPoint x: 564, endPoint y: 301, distance: 105.8
click at [564, 301] on span "PI Planning in SAFe: The Ultimate Playbook for Agile Teams" at bounding box center [454, 256] width 516 height 141
click at [547, 262] on span "PI Planning in SAFe: The Ultimate Playbook for Agile Teams" at bounding box center [454, 256] width 516 height 141
drag, startPoint x: 588, startPoint y: 209, endPoint x: 553, endPoint y: 300, distance: 97.5
click at [553, 299] on span "PI Planning in SAFe: The Ultimate Playbook for Agile Teams" at bounding box center [454, 256] width 516 height 141
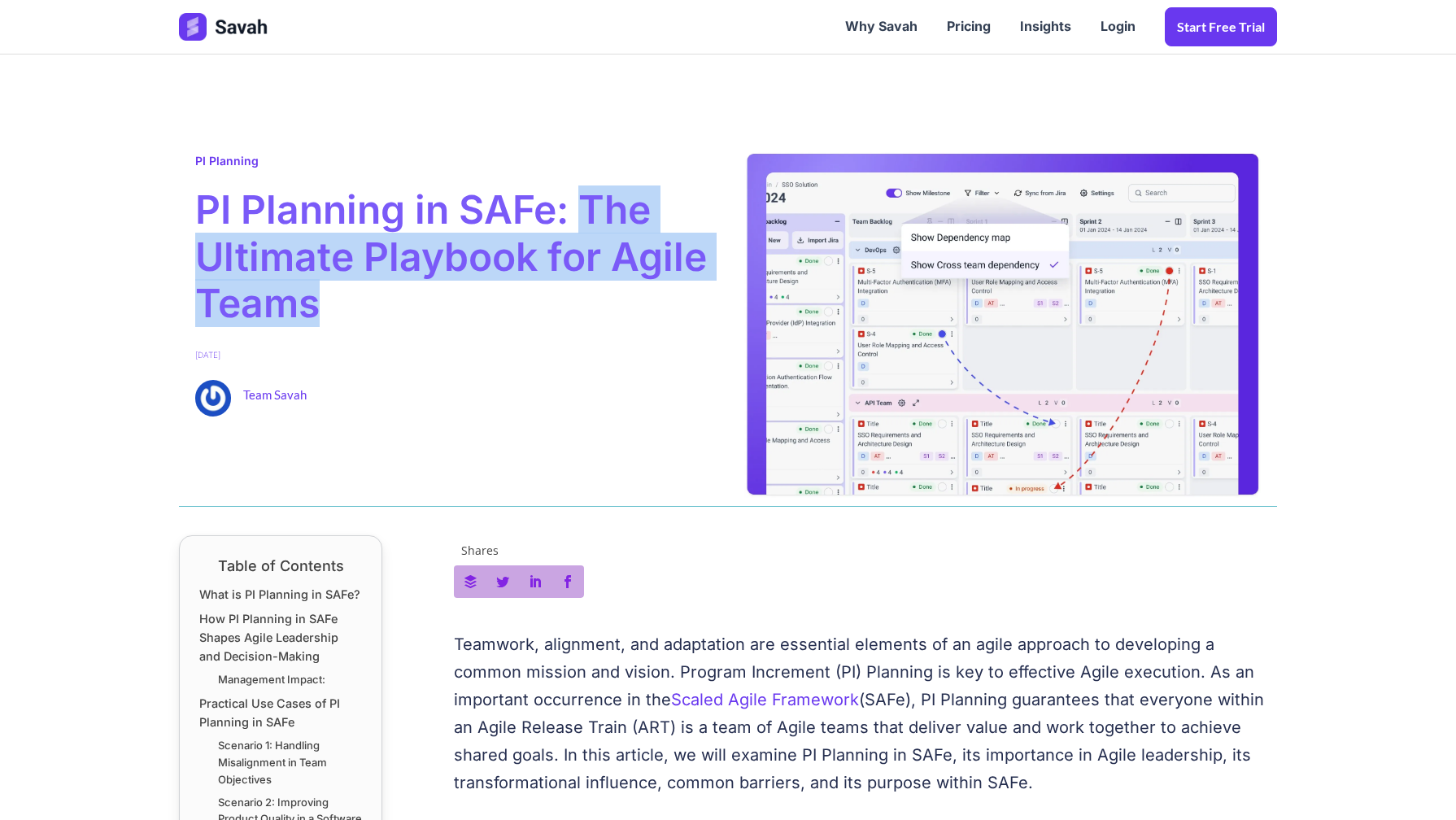
copy span "The Ultimate Playbook for Agile Teams"
click at [225, 155] on link "PI Planning" at bounding box center [227, 160] width 63 height 14
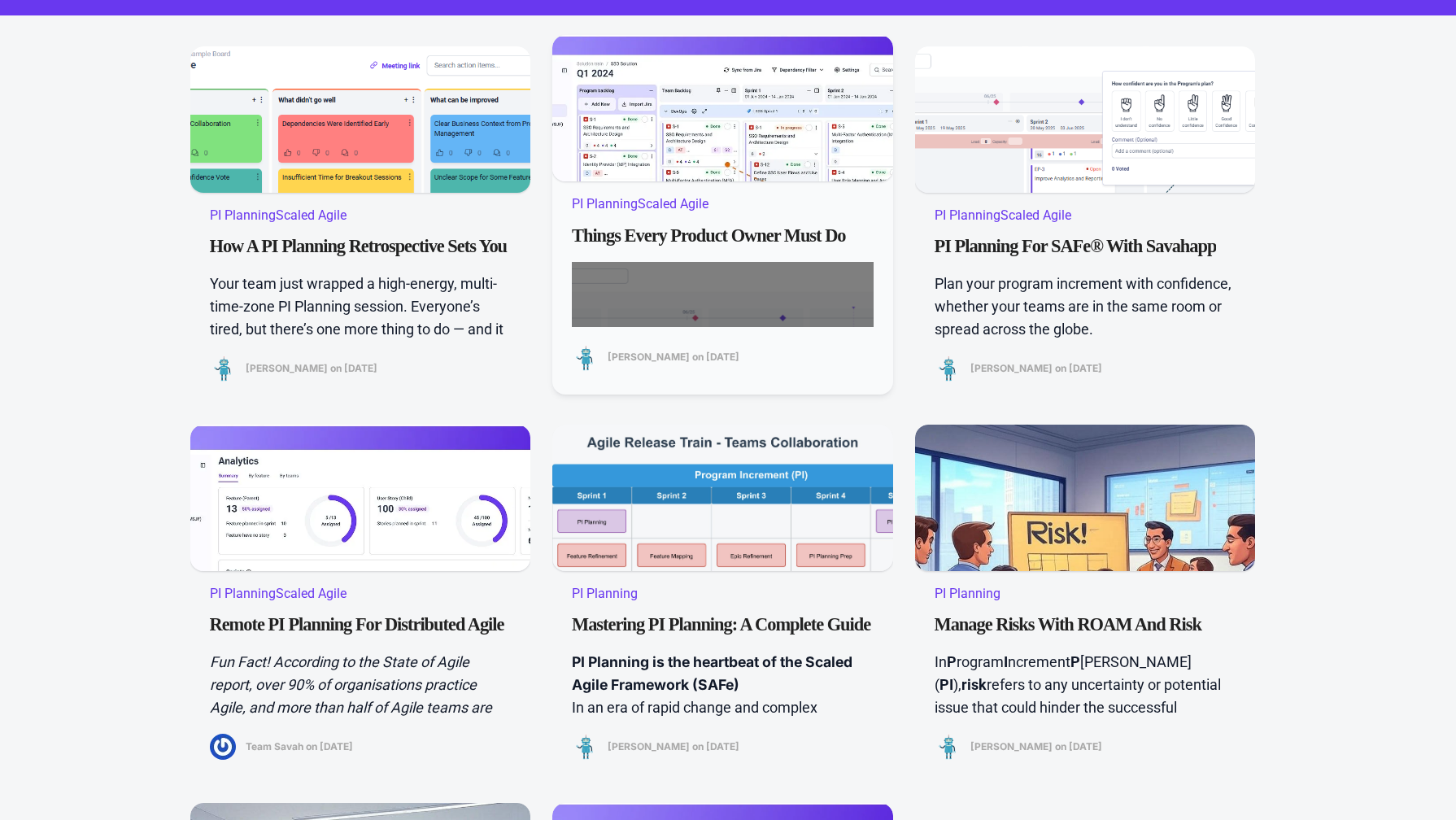
scroll to position [359, 0]
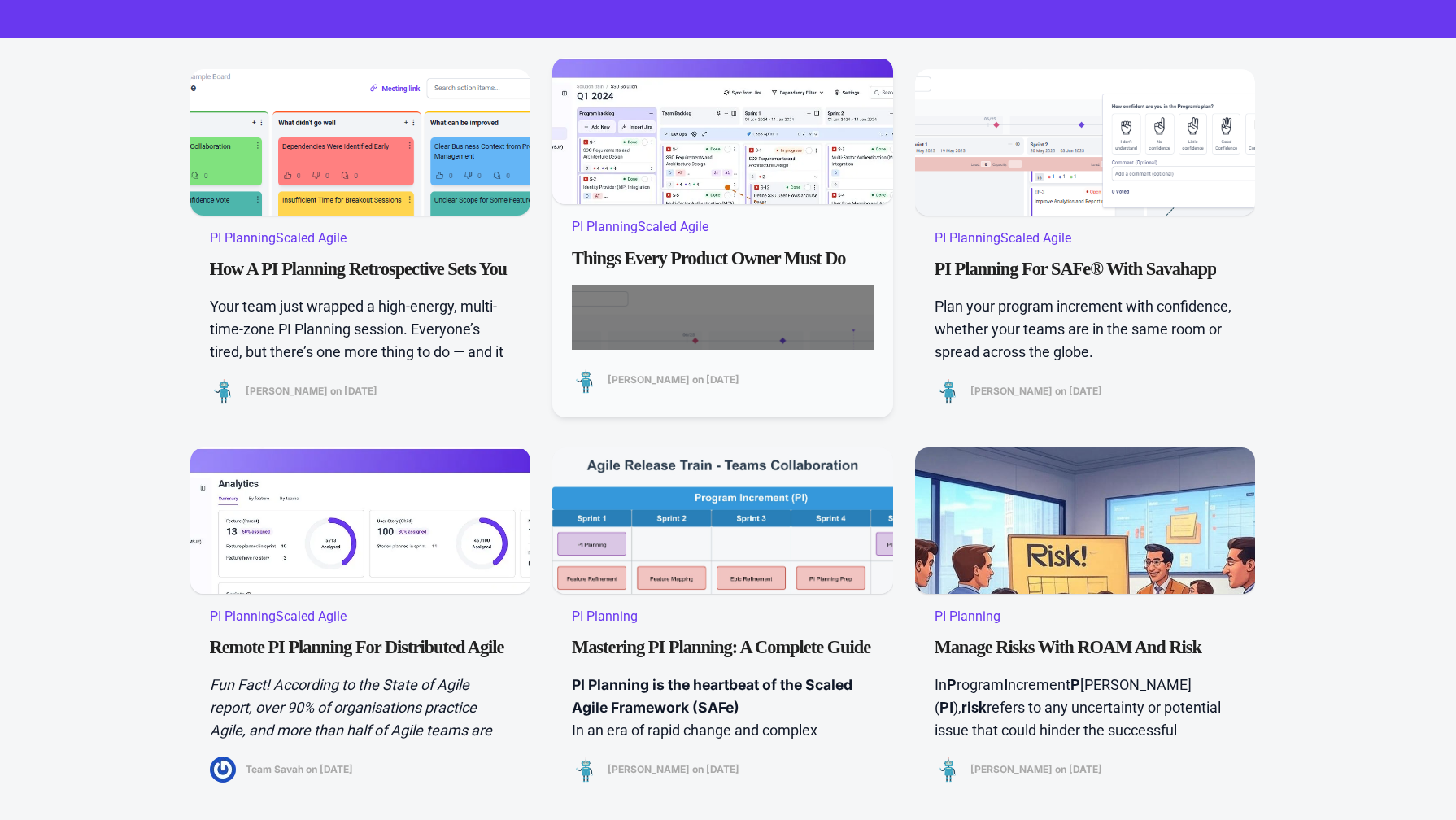
click at [671, 130] on div at bounding box center [723, 228] width 341 height 341
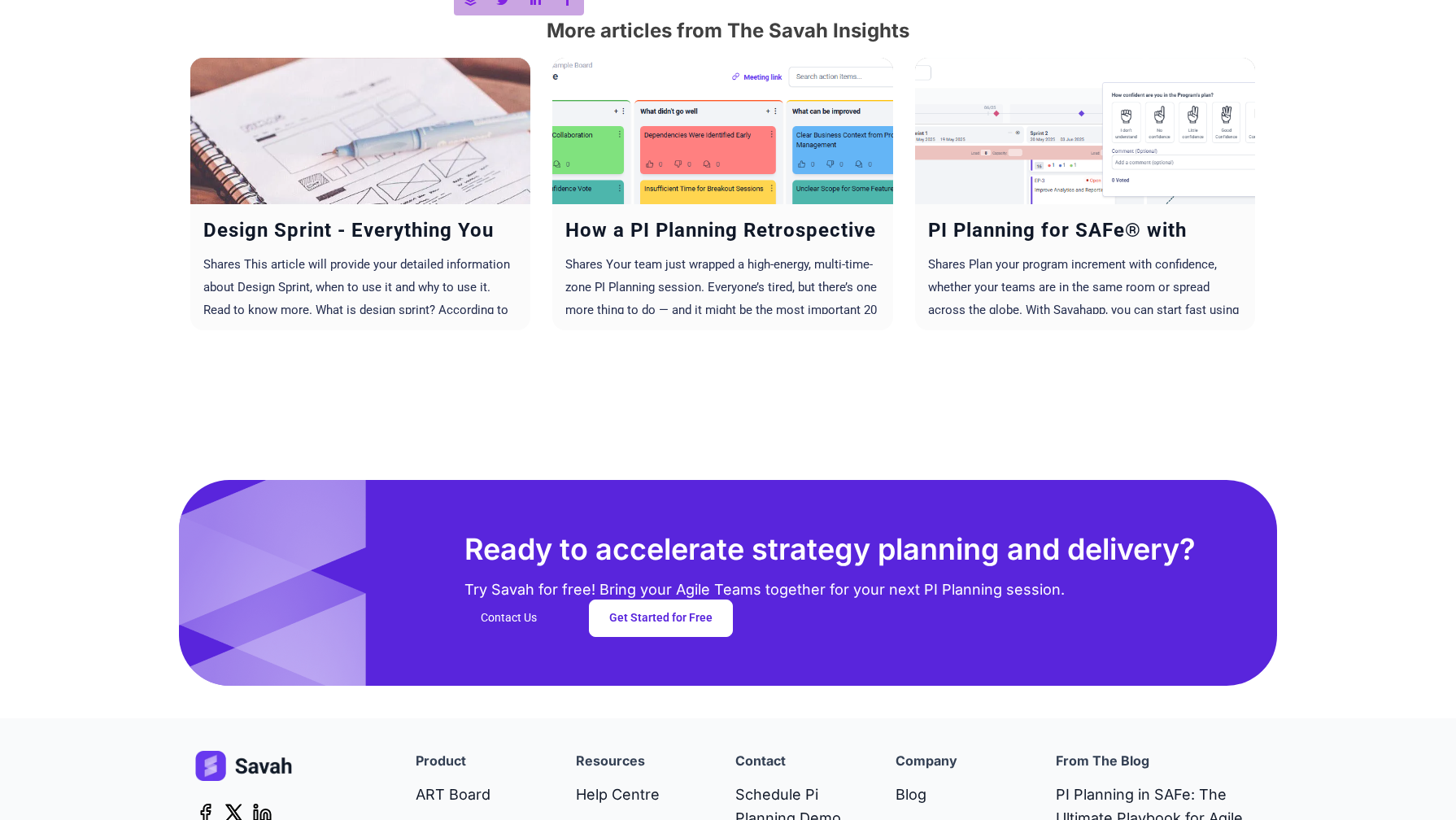
scroll to position [5625, 0]
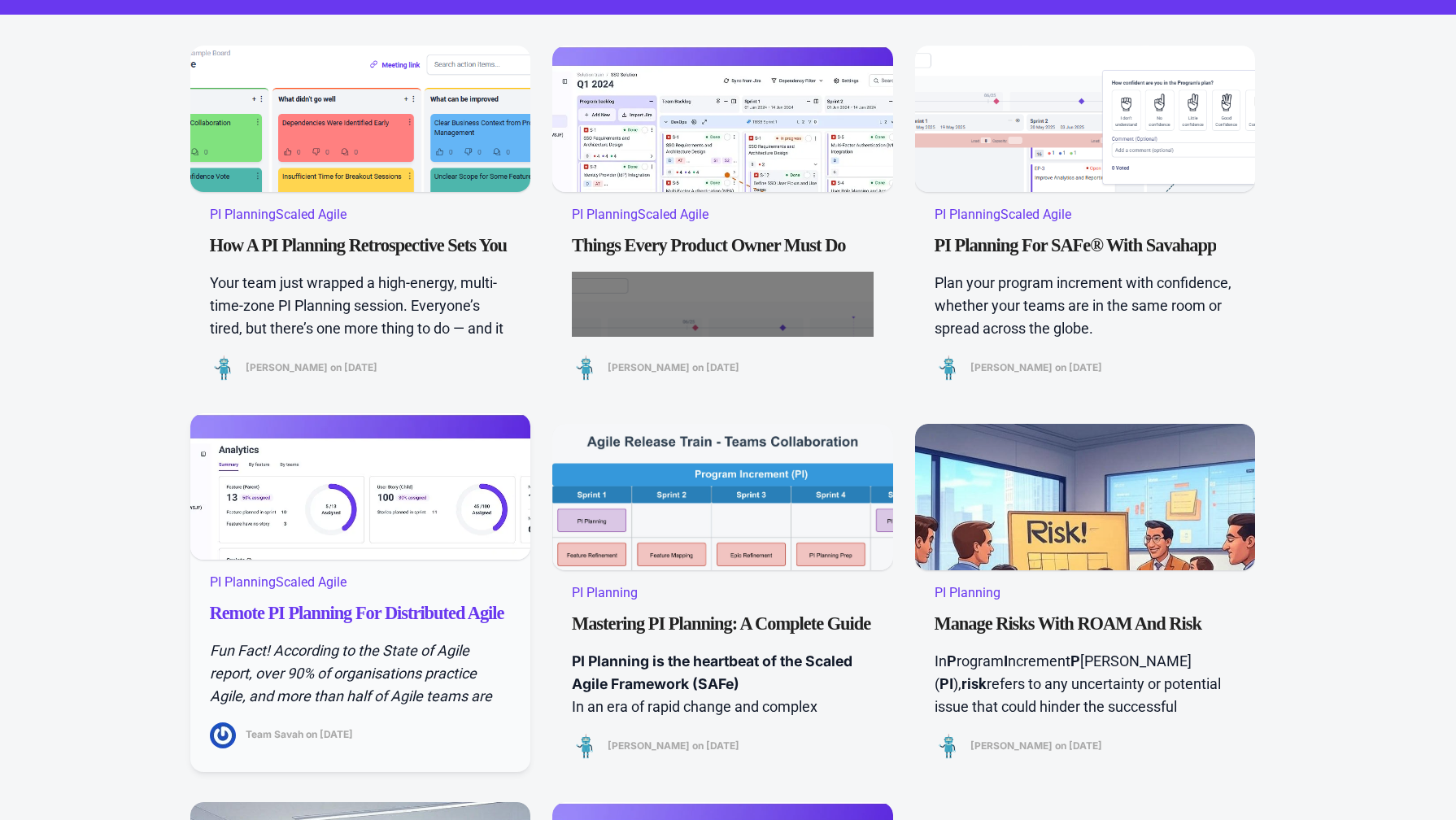
click at [379, 599] on link "Remote PI Planning for distributed agile teams" at bounding box center [361, 609] width 302 height 29
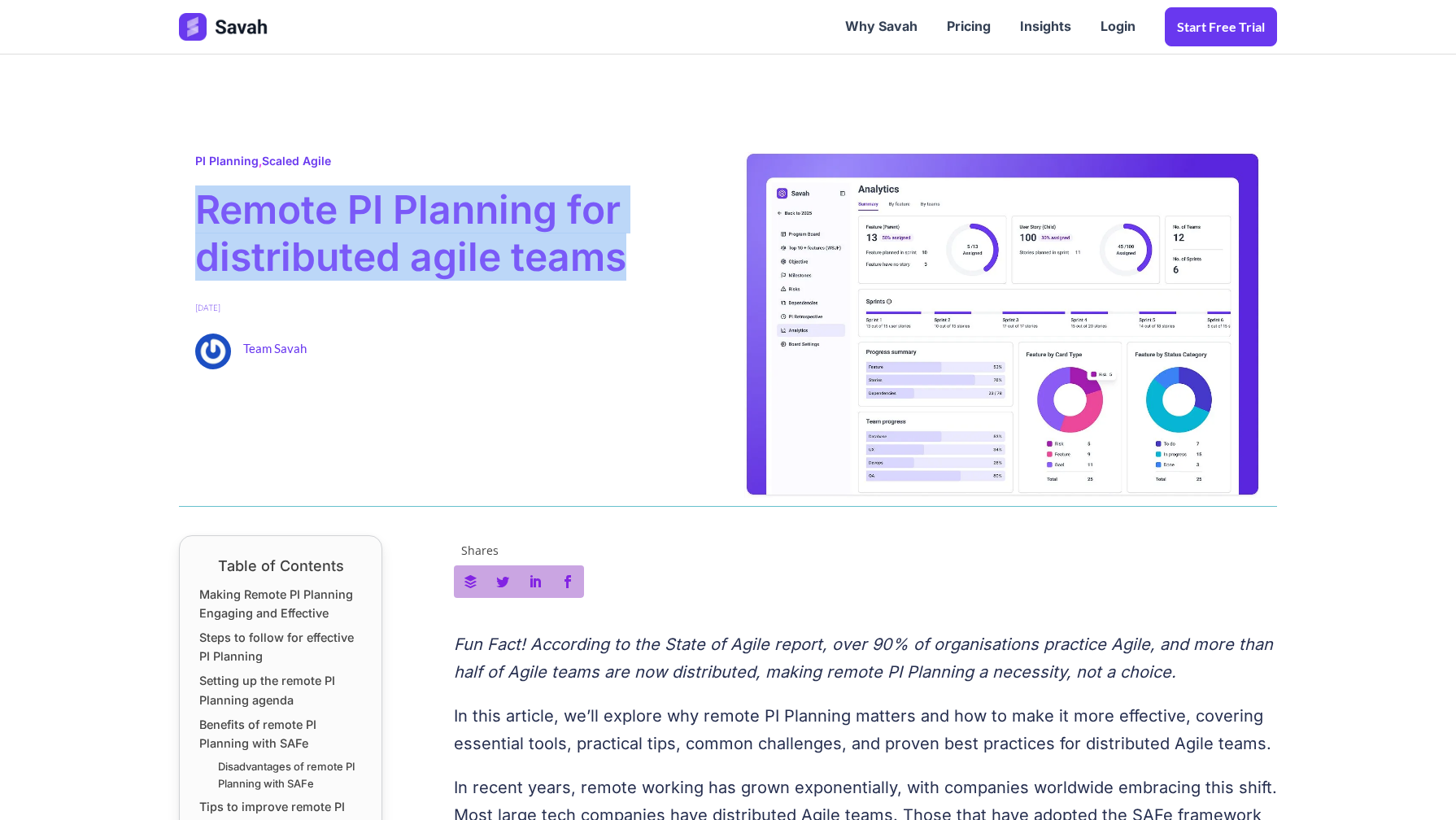
drag, startPoint x: 203, startPoint y: 214, endPoint x: 657, endPoint y: 239, distance: 454.7
click at [657, 239] on span "Remote PI Planning for distributed agile teams" at bounding box center [454, 233] width 516 height 93
copy span "Remote PI Planning for distributed agile teams"
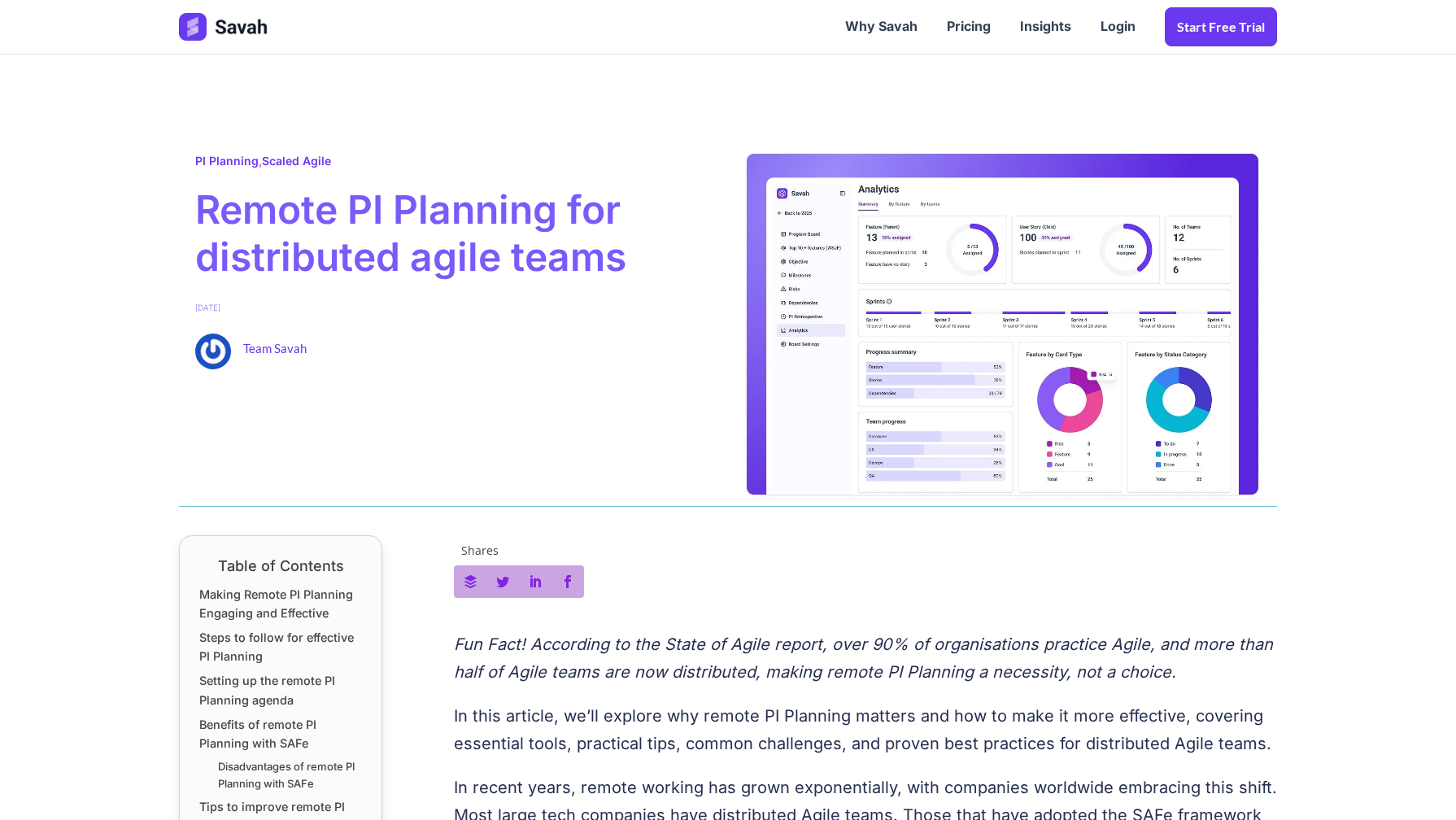
click at [388, 386] on div "PI Planning , Scaled Agile Remote PI Planning for distributed agile teams May 6…" at bounding box center [453, 324] width 549 height 346
click at [282, 163] on link "Scaled Agile" at bounding box center [296, 160] width 69 height 14
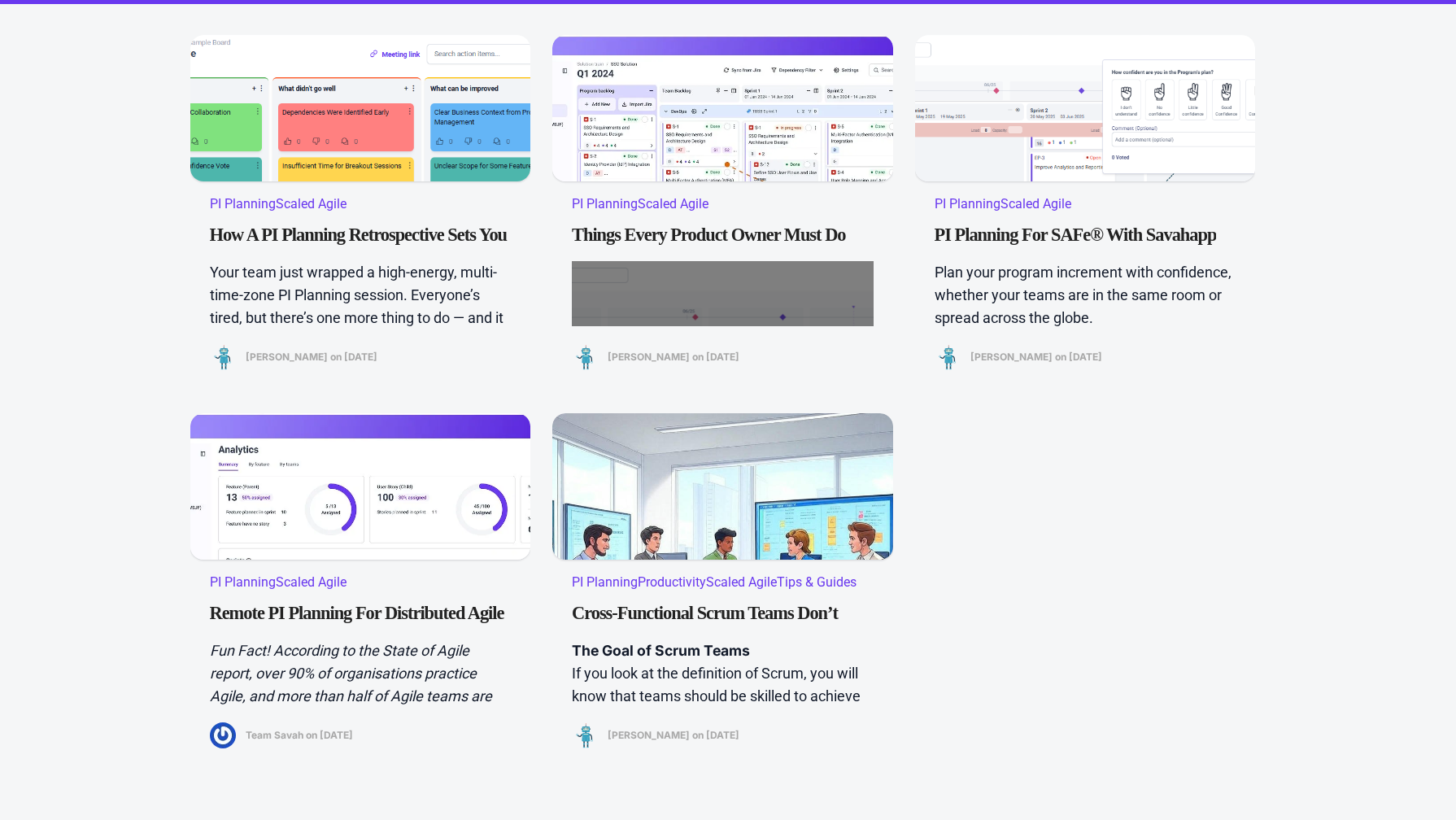
scroll to position [396, 0]
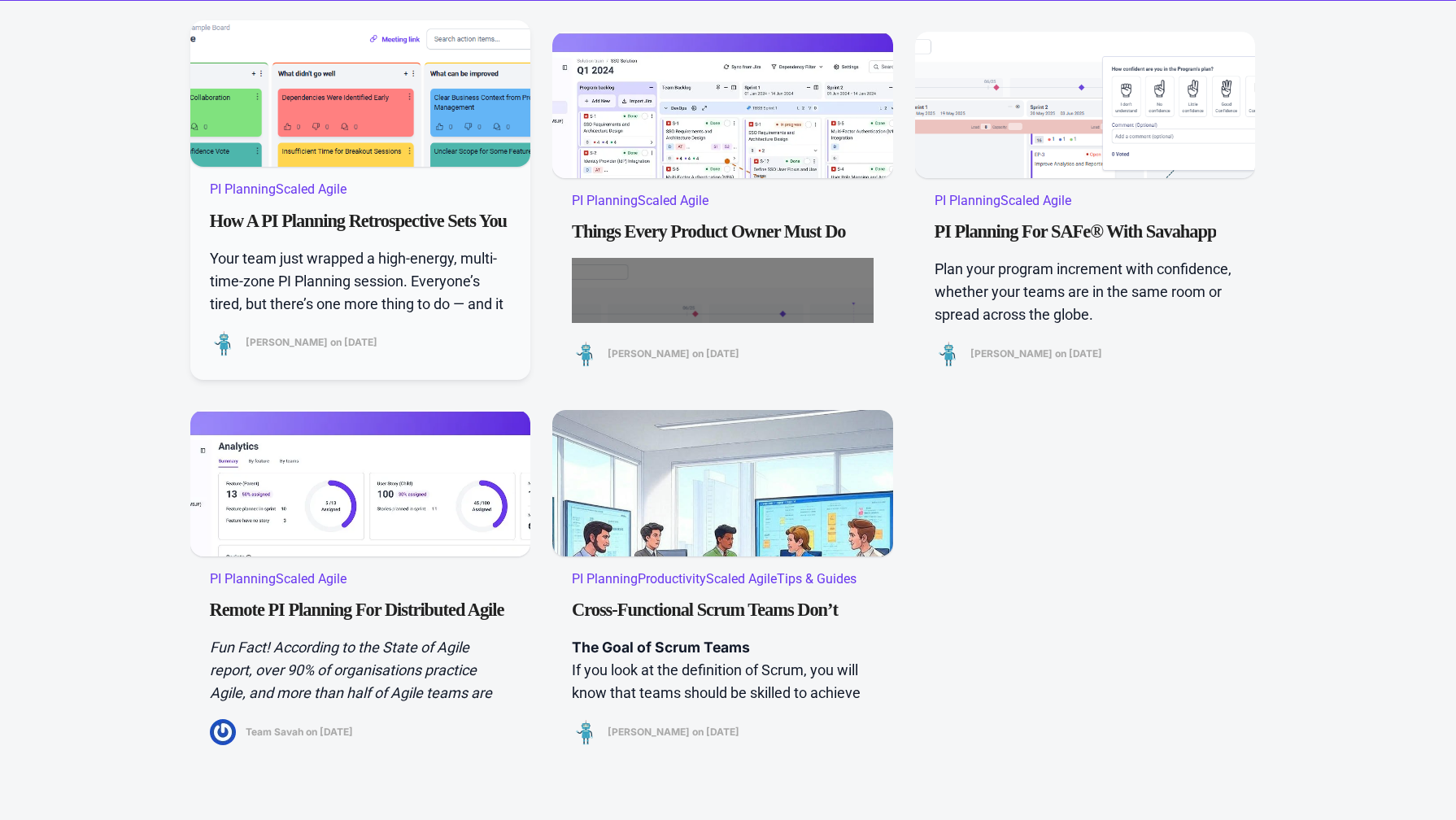
click at [381, 104] on div at bounding box center [361, 191] width 341 height 341
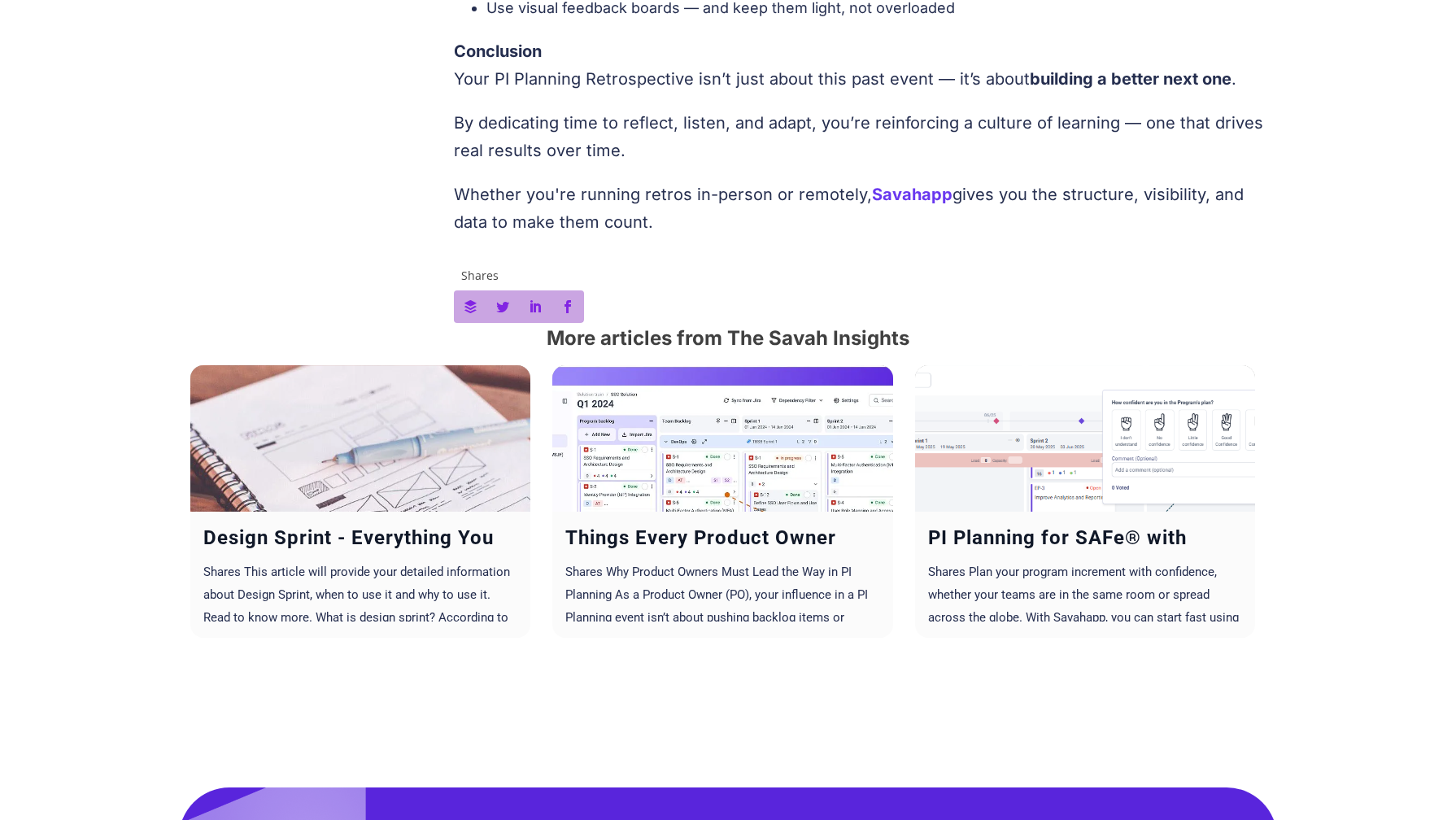
scroll to position [1808, 0]
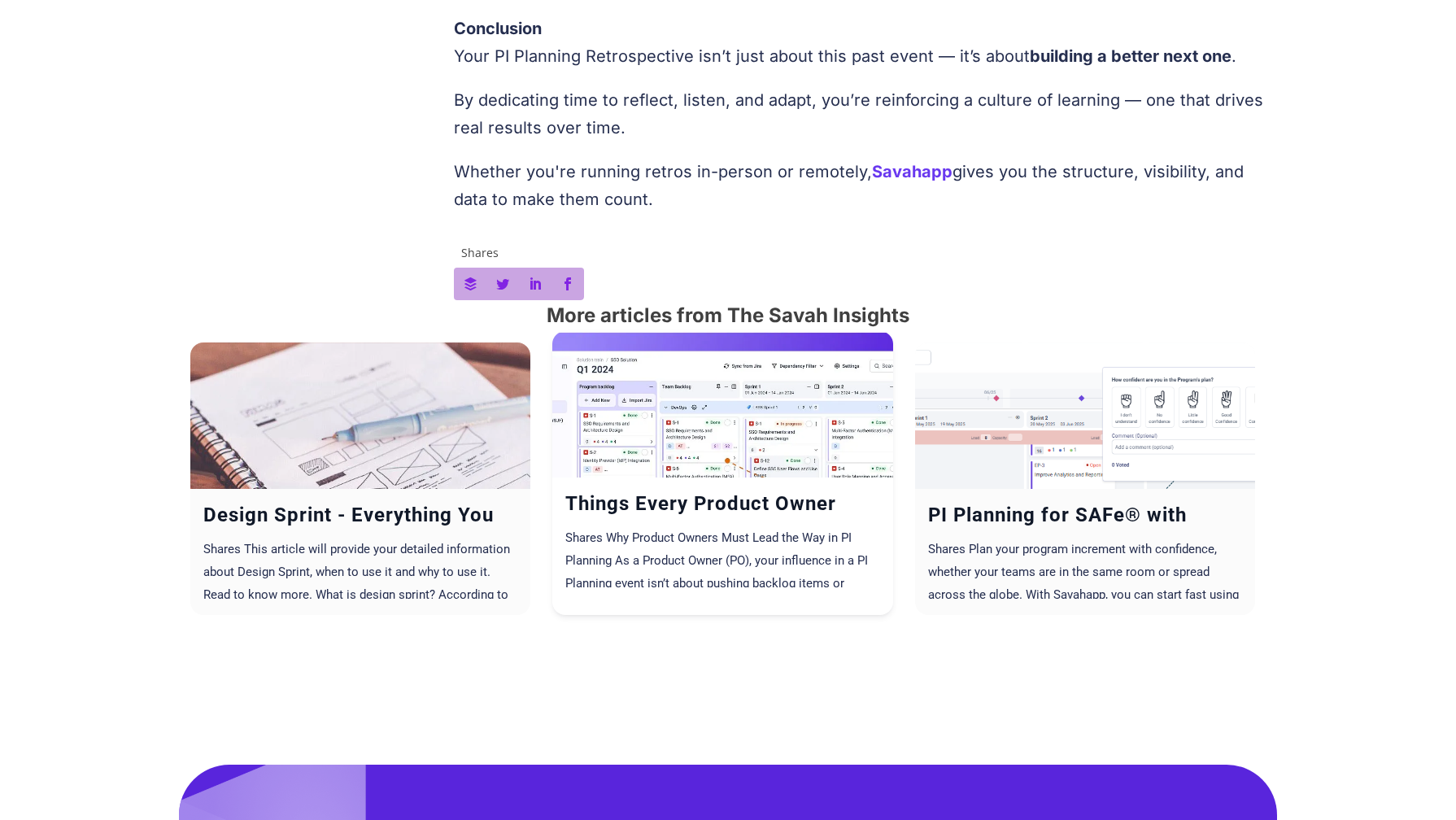
click at [753, 444] on div at bounding box center [723, 501] width 341 height 341
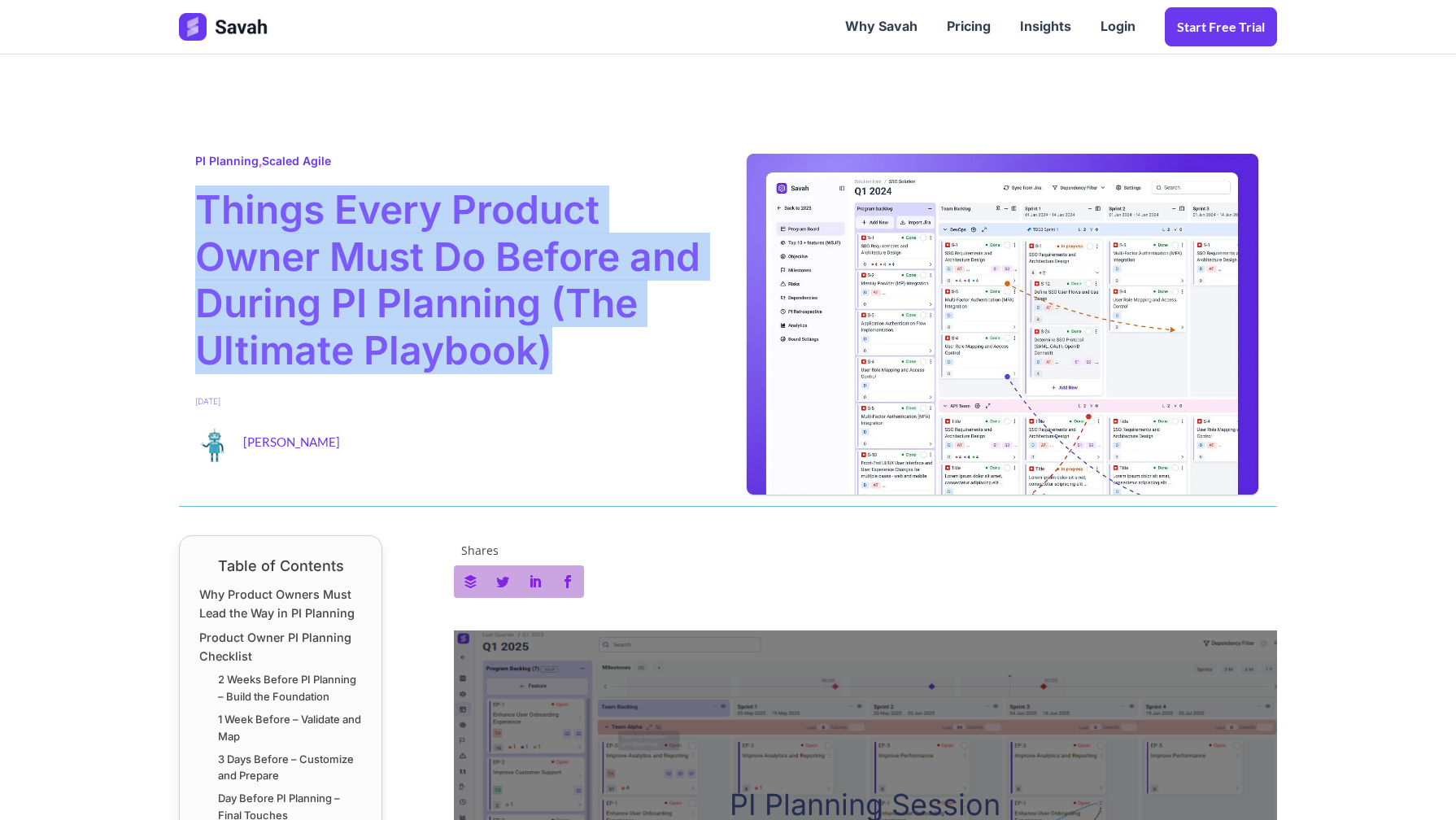
drag, startPoint x: 197, startPoint y: 219, endPoint x: 613, endPoint y: 330, distance: 430.6
click at [610, 328] on span "Things Every Product Owner Must Do Before and During PI Planning (The Ultimate …" at bounding box center [454, 280] width 516 height 187
click at [613, 330] on span "Things Every Product Owner Must Do Before and During PI Planning (The Ultimate …" at bounding box center [454, 280] width 516 height 187
drag, startPoint x: 613, startPoint y: 330, endPoint x: 606, endPoint y: 170, distance: 160.2
click at [606, 170] on div "PI Planning , Scaled Agile Things Every Product Owner Must Do Before and During…" at bounding box center [453, 324] width 549 height 346
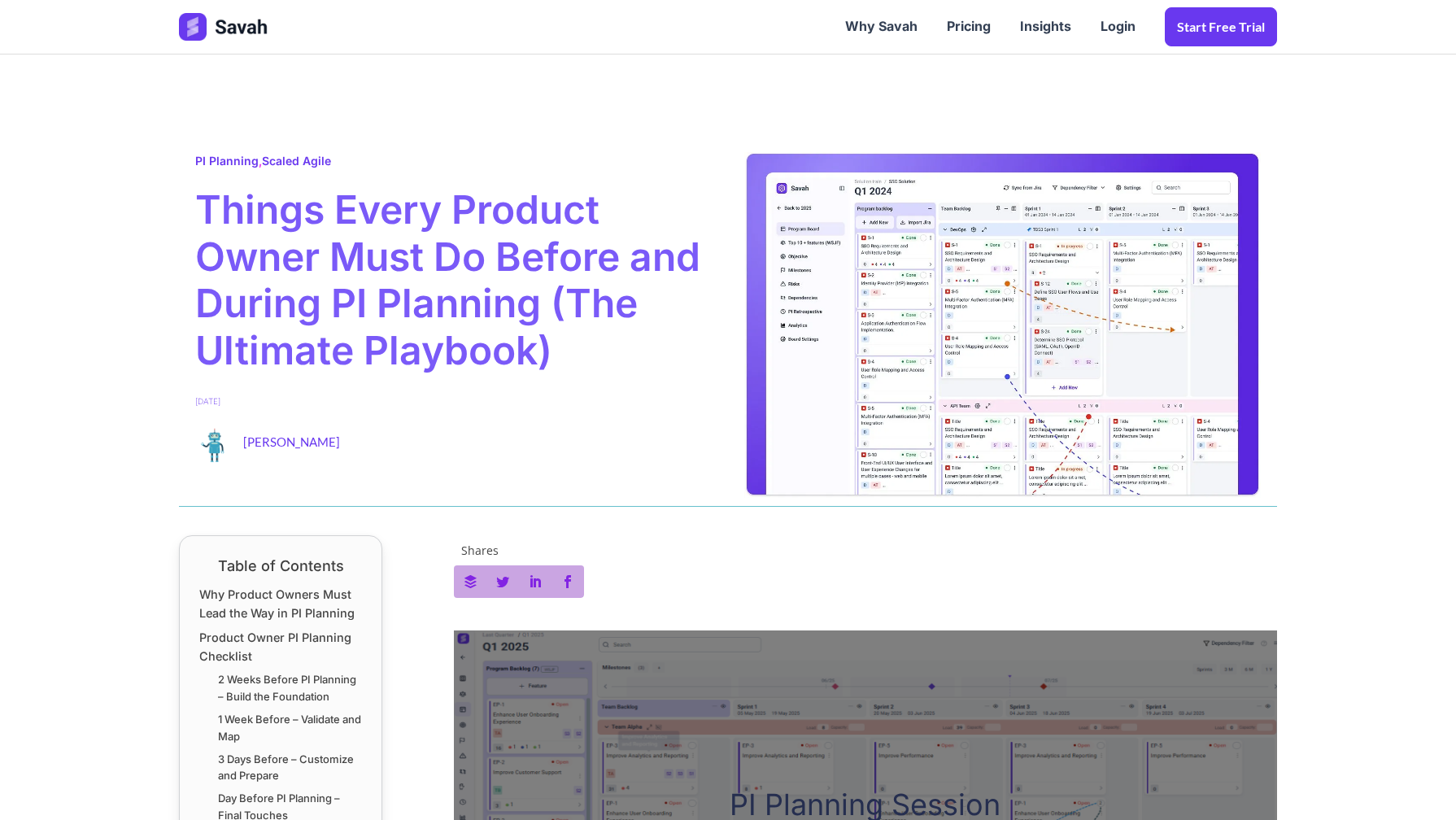
click at [606, 170] on div "PI Planning , Scaled Agile Things Every Product Owner Must Do Before and During…" at bounding box center [453, 324] width 549 height 346
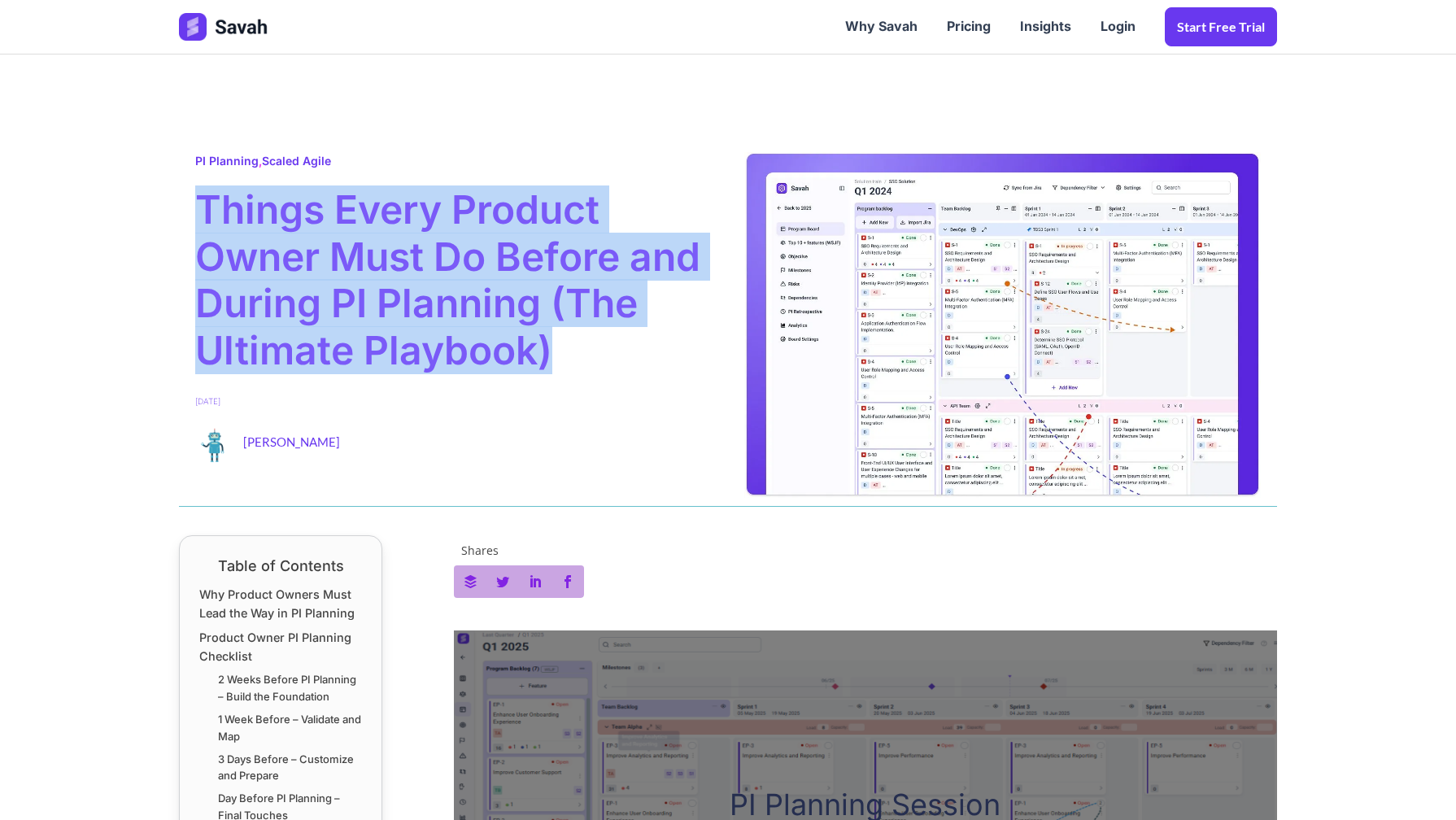
drag, startPoint x: 606, startPoint y: 170, endPoint x: 578, endPoint y: 375, distance: 206.9
click at [578, 375] on div "PI Planning , Scaled Agile Things Every Product Owner Must Do Before and During…" at bounding box center [453, 324] width 549 height 346
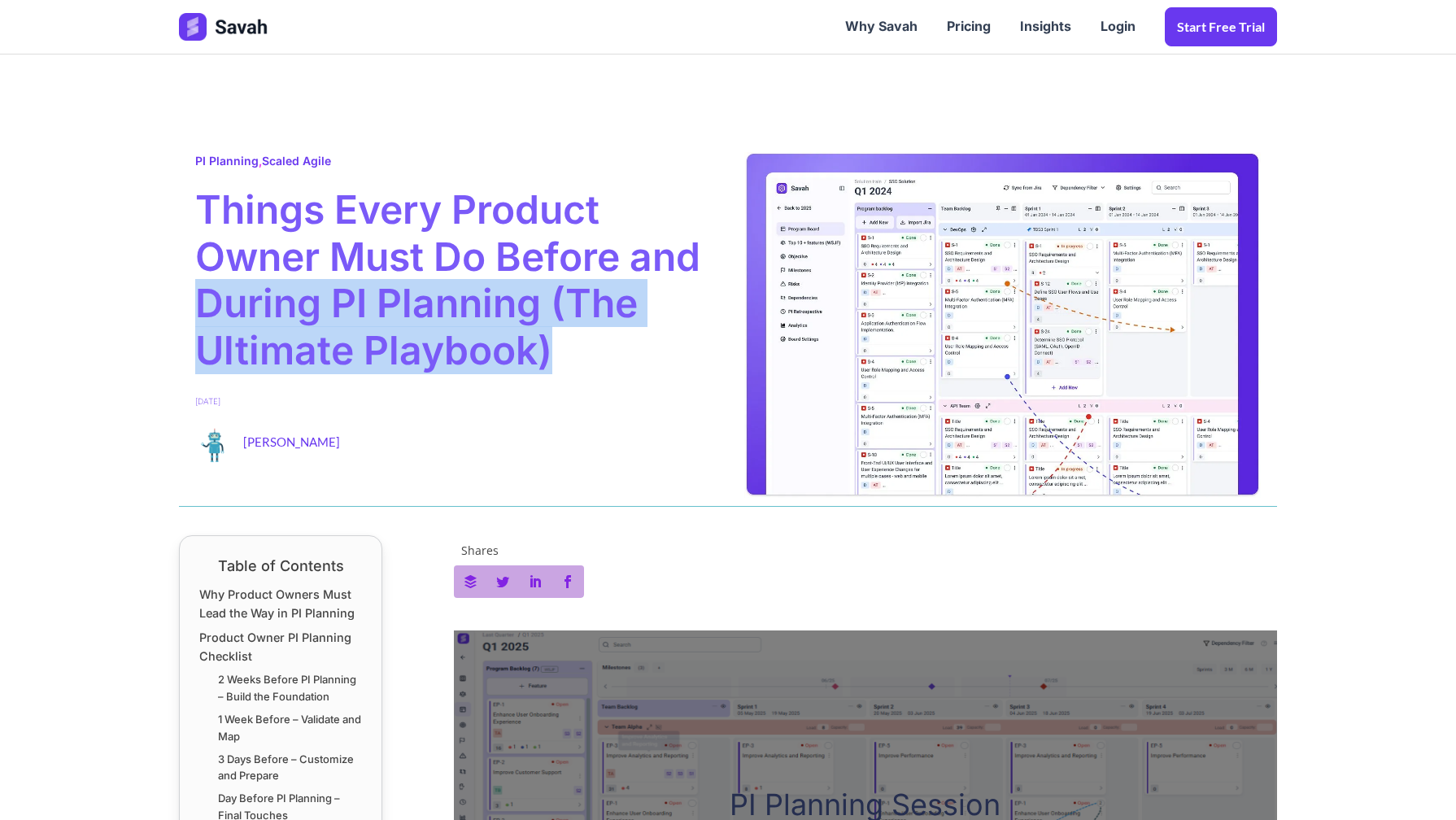
drag, startPoint x: 578, startPoint y: 375, endPoint x: 255, endPoint y: 305, distance: 330.5
click at [257, 307] on div "PI Planning , Scaled Agile Things Every Product Owner Must Do Before and During…" at bounding box center [453, 324] width 549 height 346
click at [255, 305] on span "Things Every Product Owner Must Do Before and During PI Planning (The Ultimate …" at bounding box center [454, 280] width 516 height 187
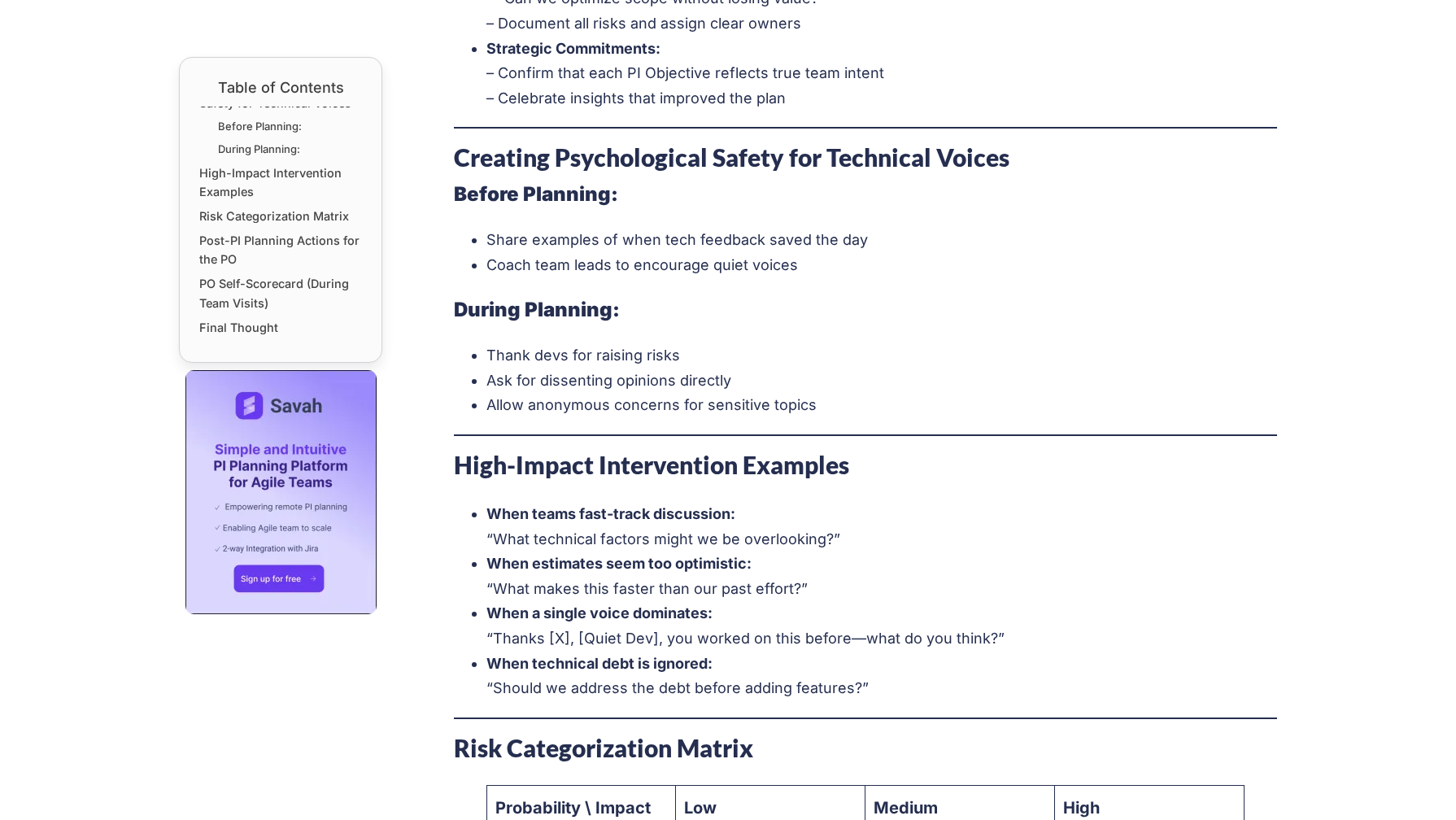
scroll to position [3307, 0]
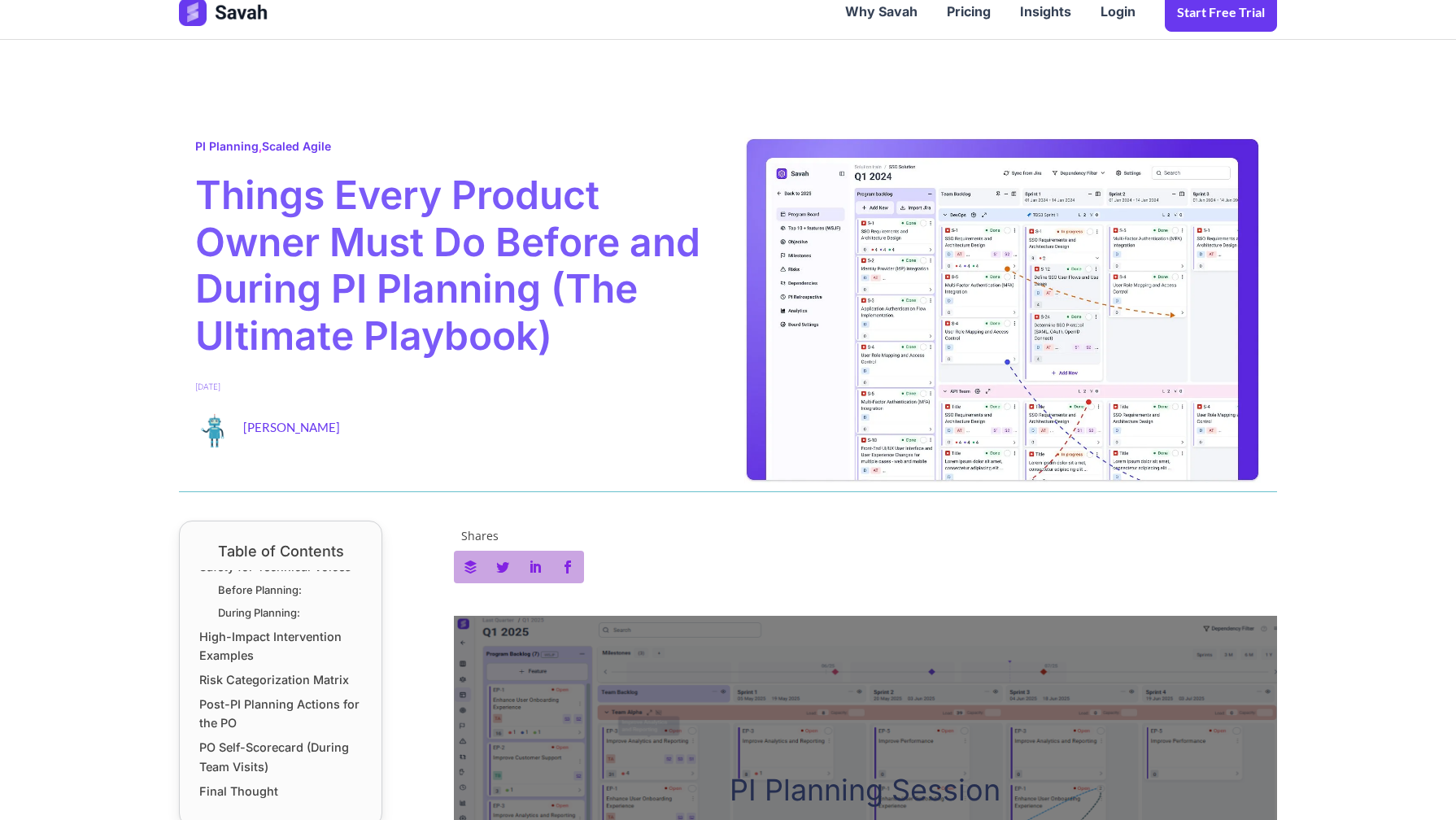
scroll to position [0, 0]
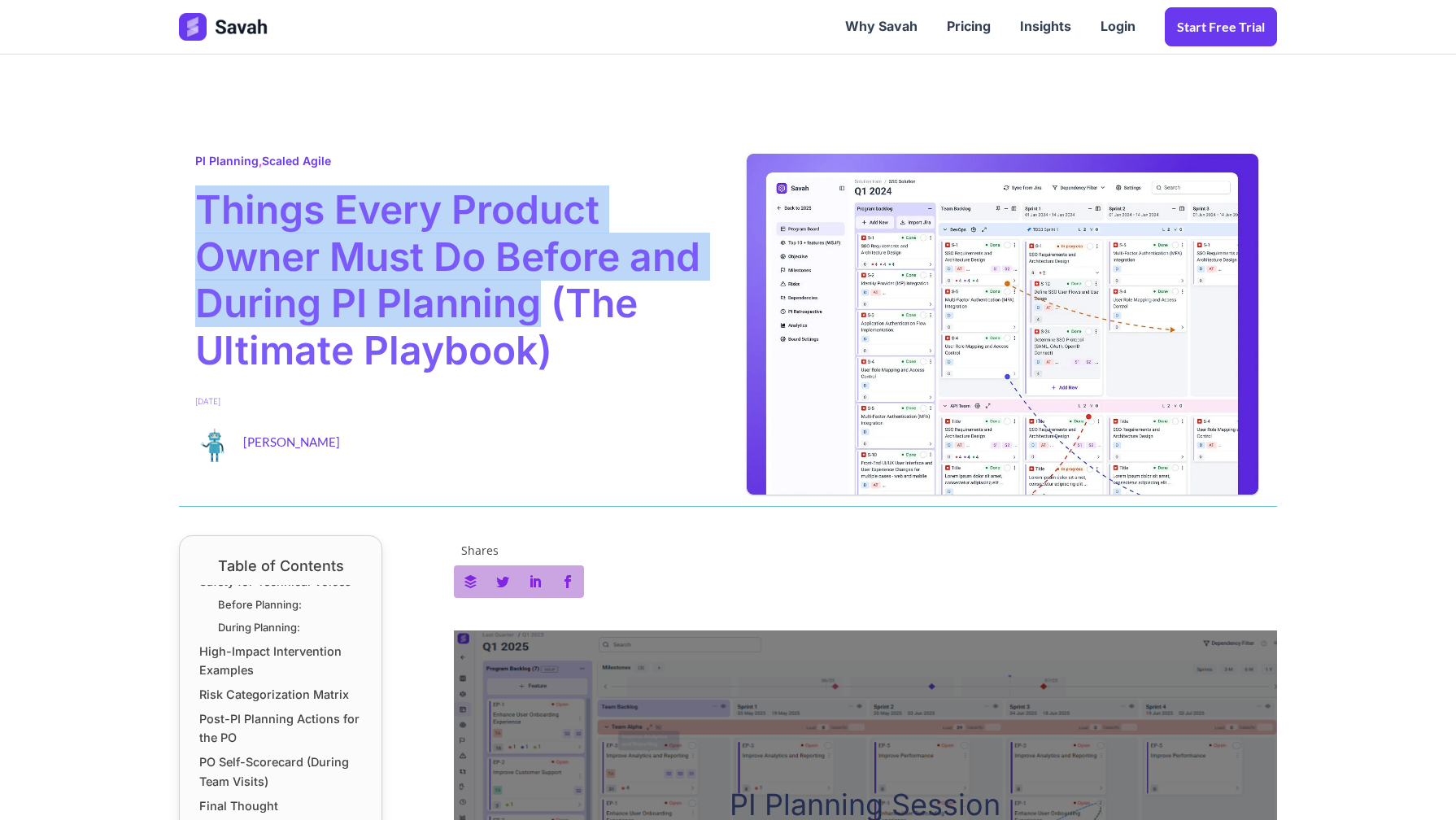
drag, startPoint x: 197, startPoint y: 209, endPoint x: 537, endPoint y: 321, distance: 358.0
click at [537, 321] on span "Things Every Product Owner Must Do Before and During PI Planning (The Ultimate …" at bounding box center [454, 280] width 516 height 187
copy span "Things Every Product Owner Must Do Before and During PI Planning"
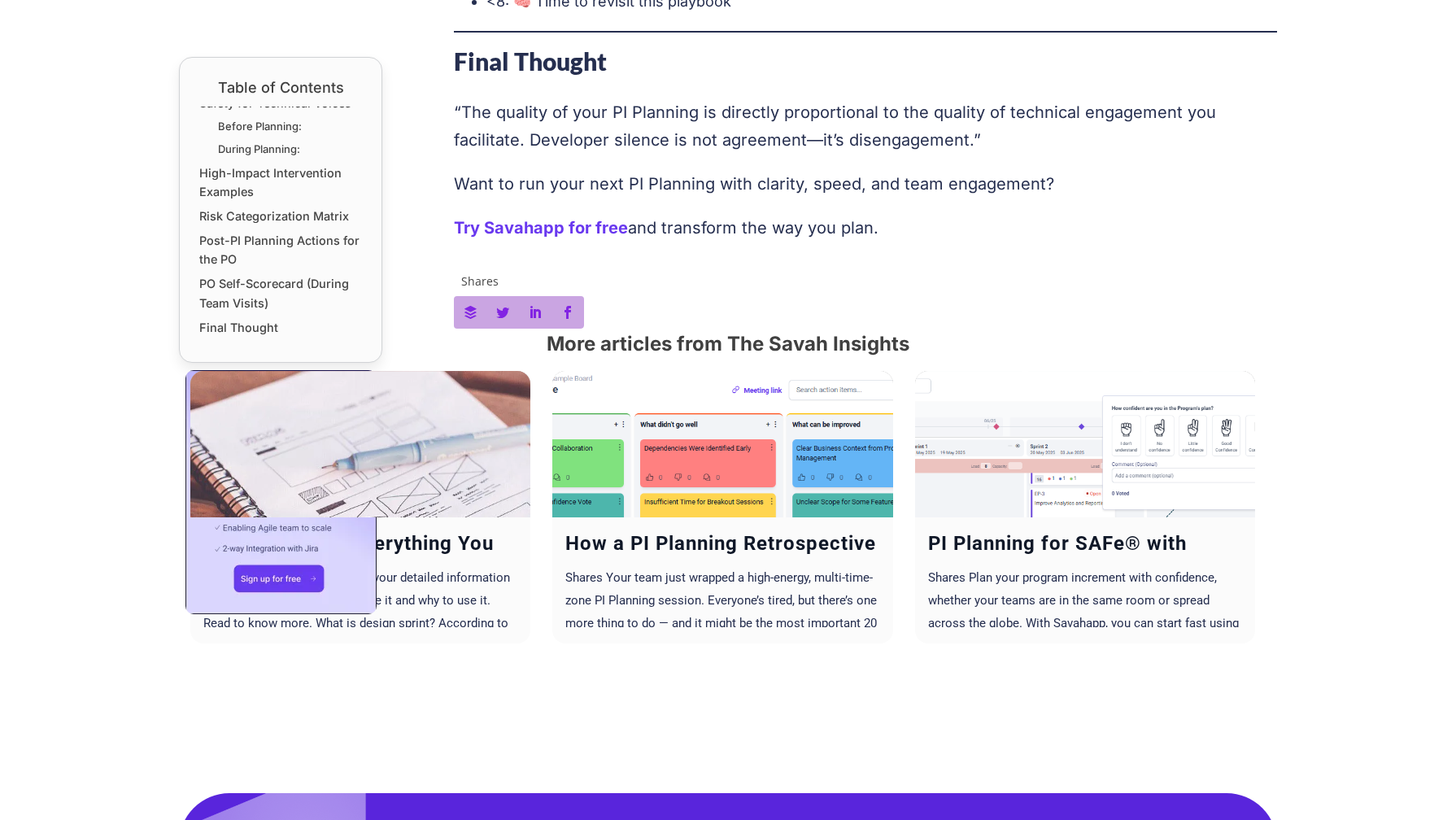
scroll to position [5625, 0]
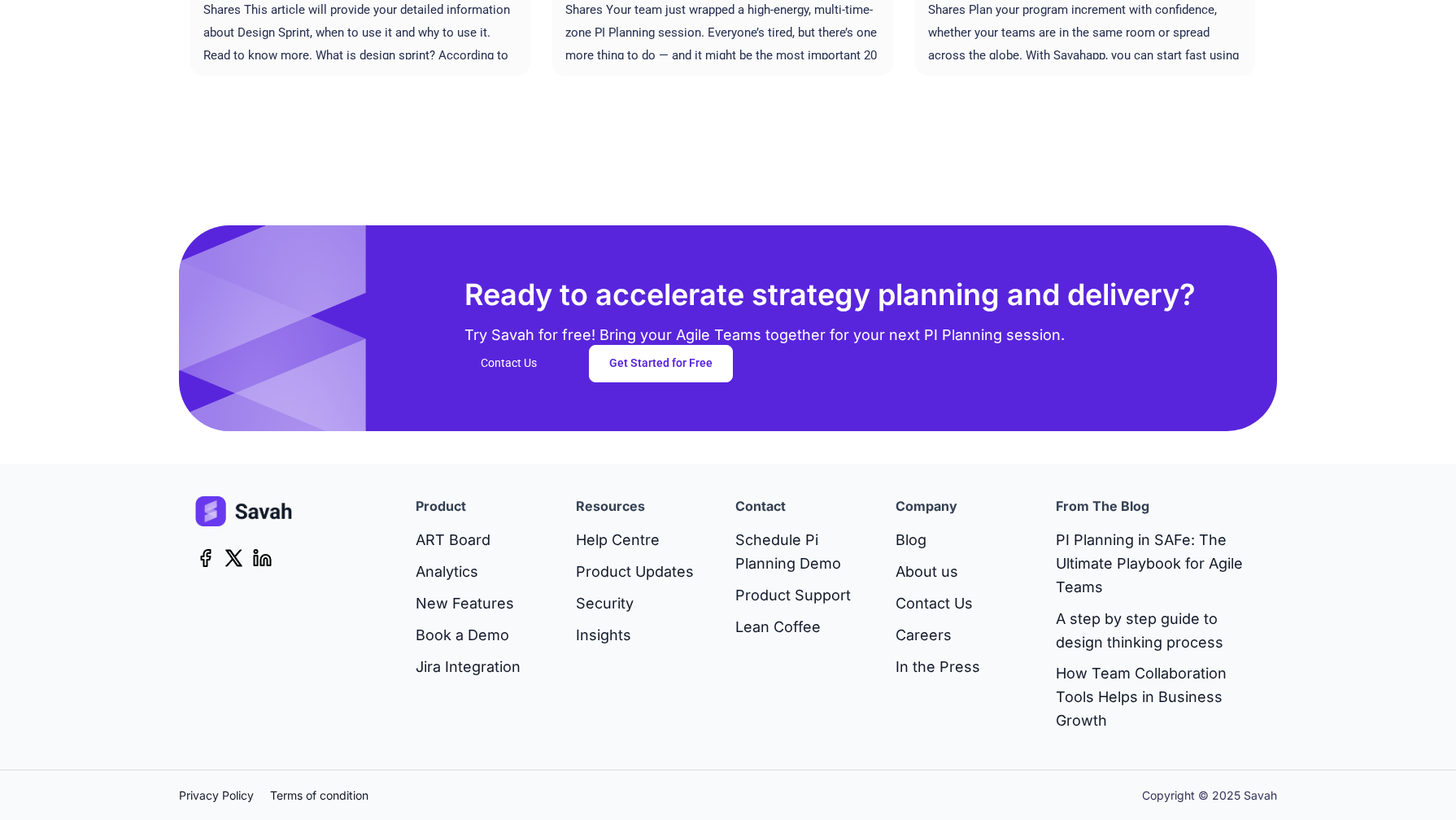
click at [594, 695] on div "Resources Help Centre Product Updates Security Insights" at bounding box center [640, 617] width 160 height 240
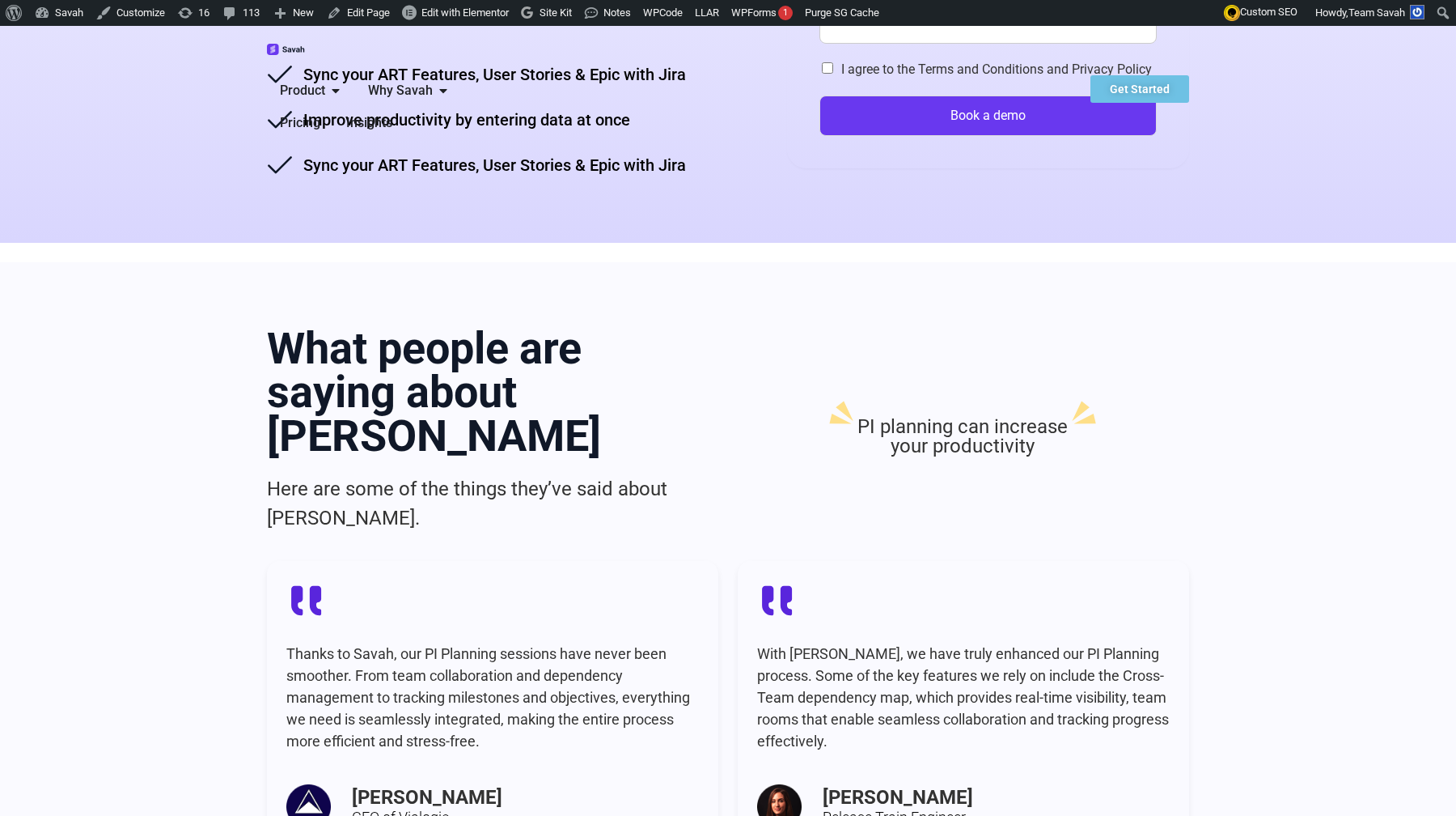
scroll to position [947, 0]
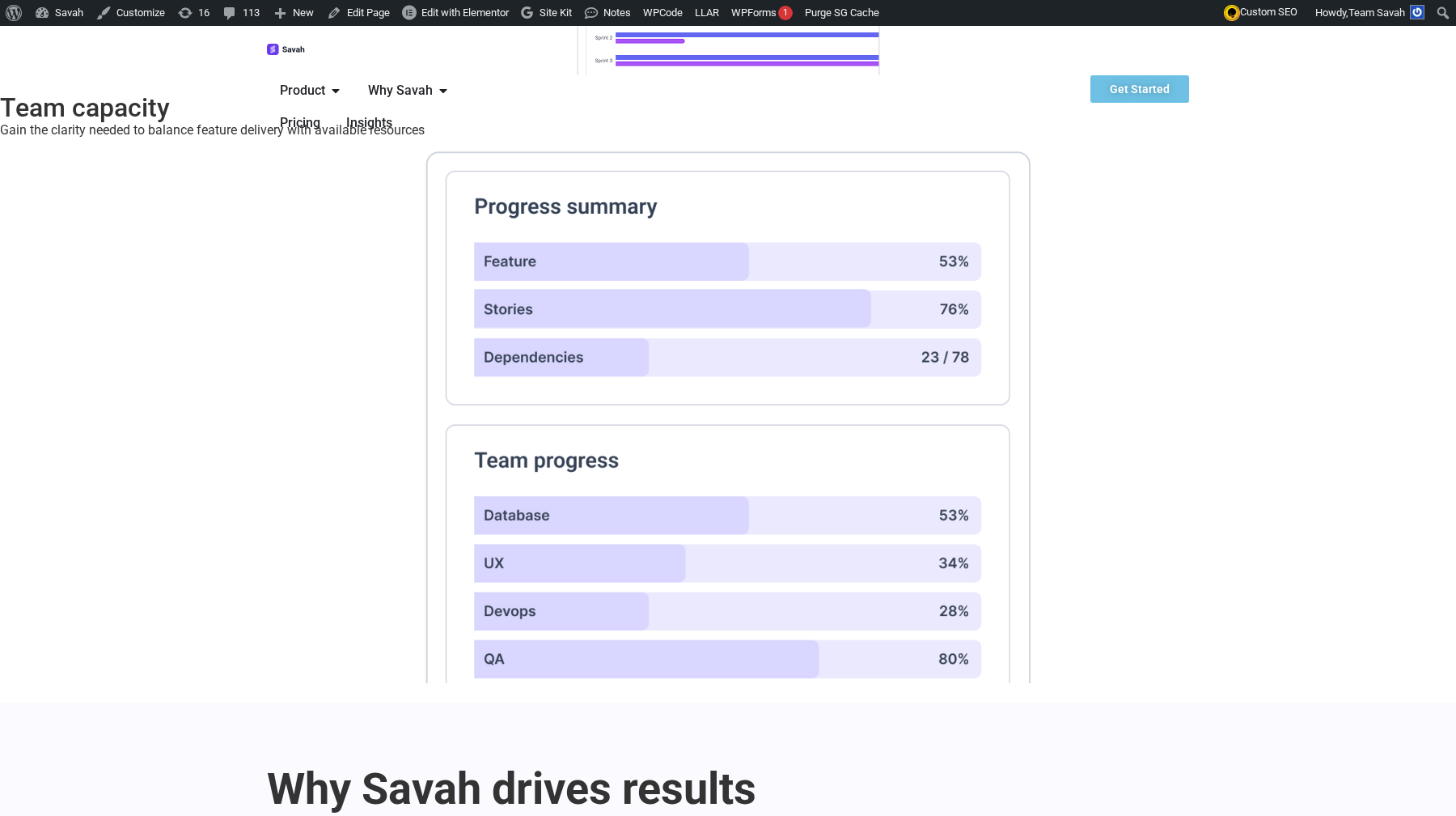
scroll to position [6215, 0]
